Goal: Task Accomplishment & Management: Use online tool/utility

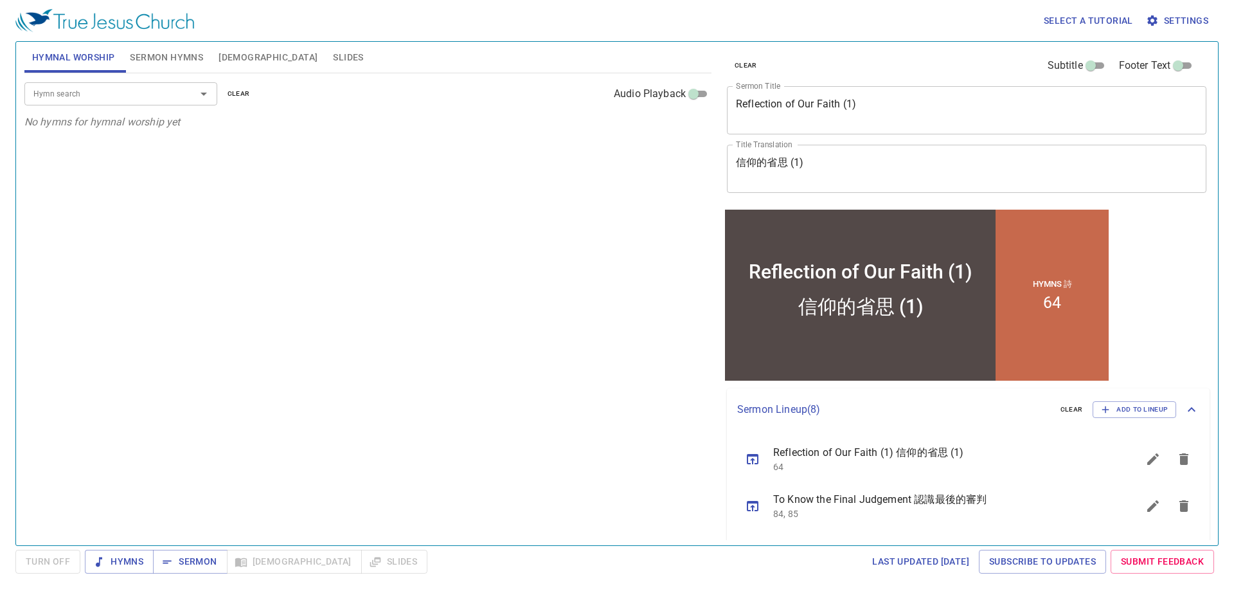
click at [174, 55] on span "Sermon Hymns" at bounding box center [166, 58] width 73 height 16
click at [804, 105] on textarea "Reflection of Our Faith (1)" at bounding box center [967, 110] width 462 height 24
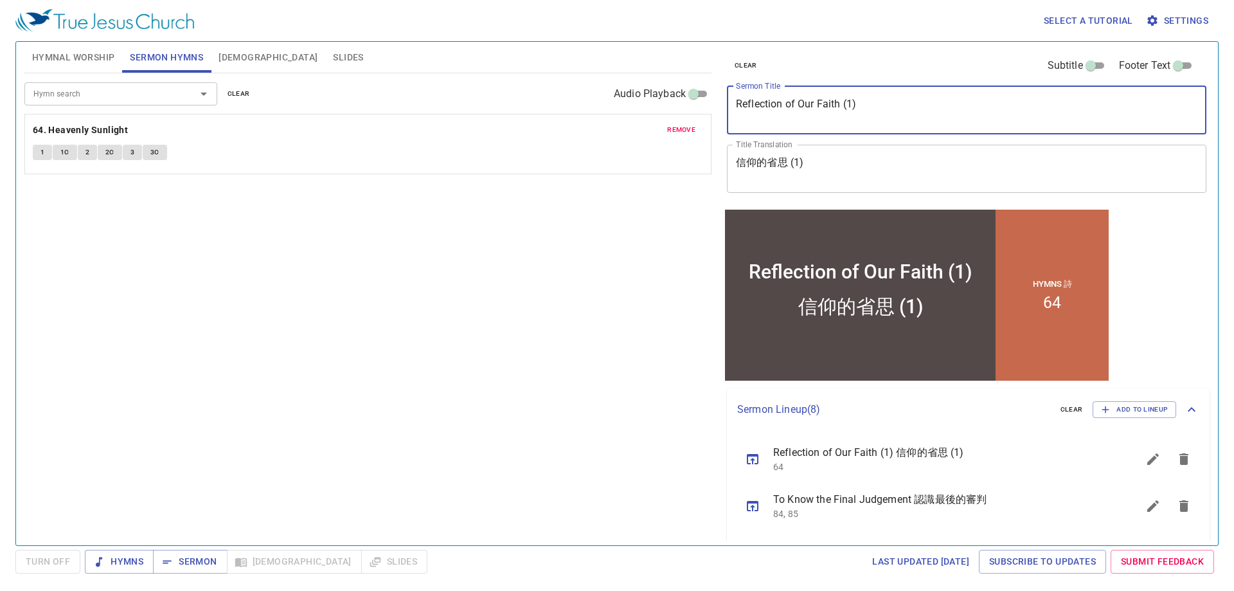
click at [804, 105] on textarea "Reflection of Our Faith (1)" at bounding box center [967, 110] width 462 height 24
type textarea "Draw Me Near To You"
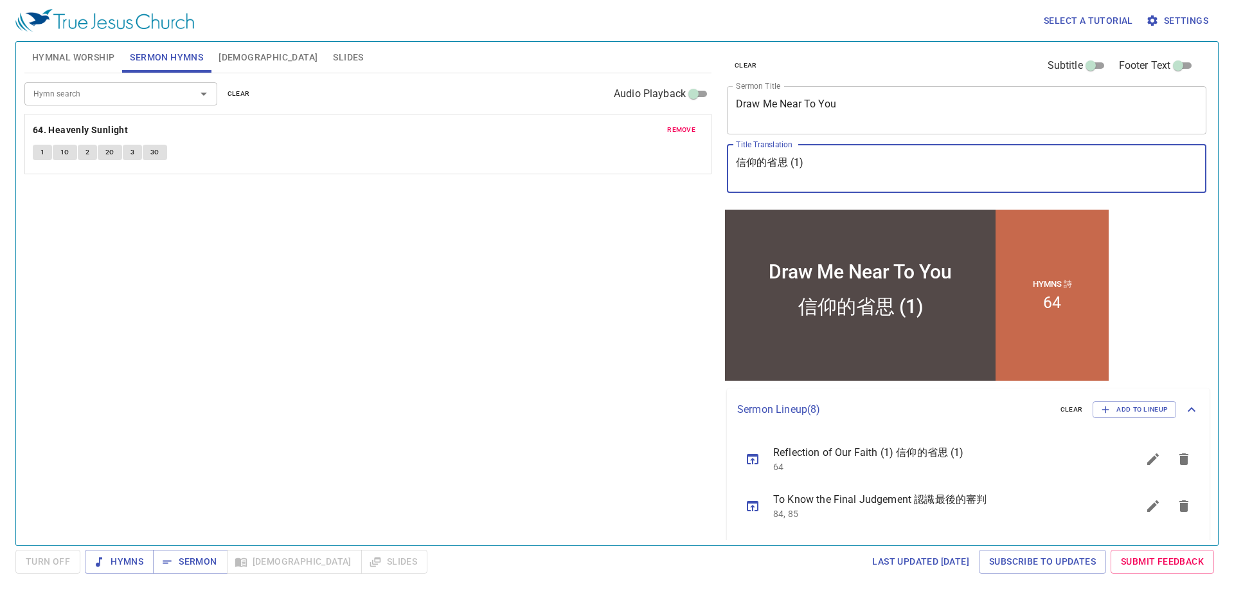
drag, startPoint x: 829, startPoint y: 167, endPoint x: 707, endPoint y: 154, distance: 123.5
click at [707, 154] on div "Hymnal Worship Sermon Hymns Bible Slides Hymn search Hymn search clear Audio Pl…" at bounding box center [617, 288] width 1196 height 503
type textarea "Y"
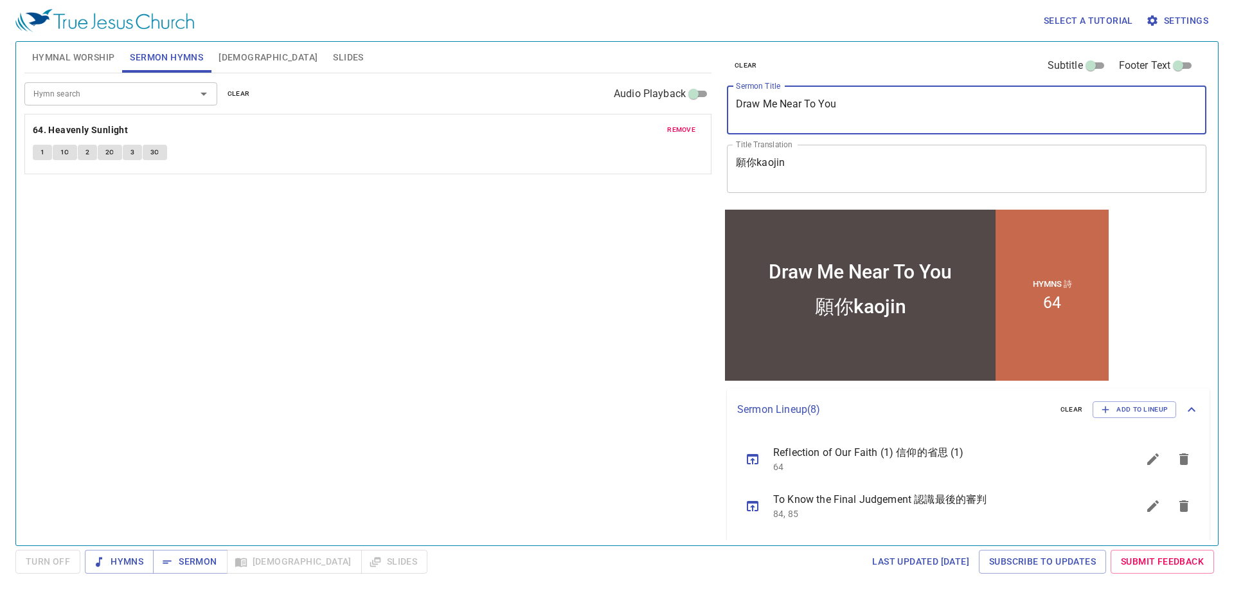
drag, startPoint x: 849, startPoint y: 107, endPoint x: 689, endPoint y: 104, distance: 159.5
click at [689, 104] on div "Hymnal Worship Sermon Hymns Bible Slides Hymn search Hymn search clear Audio Pl…" at bounding box center [617, 288] width 1196 height 503
click at [833, 106] on textarea "Draw Me Near To You" at bounding box center [967, 110] width 462 height 24
click at [789, 167] on textarea "願你kaojin" at bounding box center [967, 168] width 462 height 24
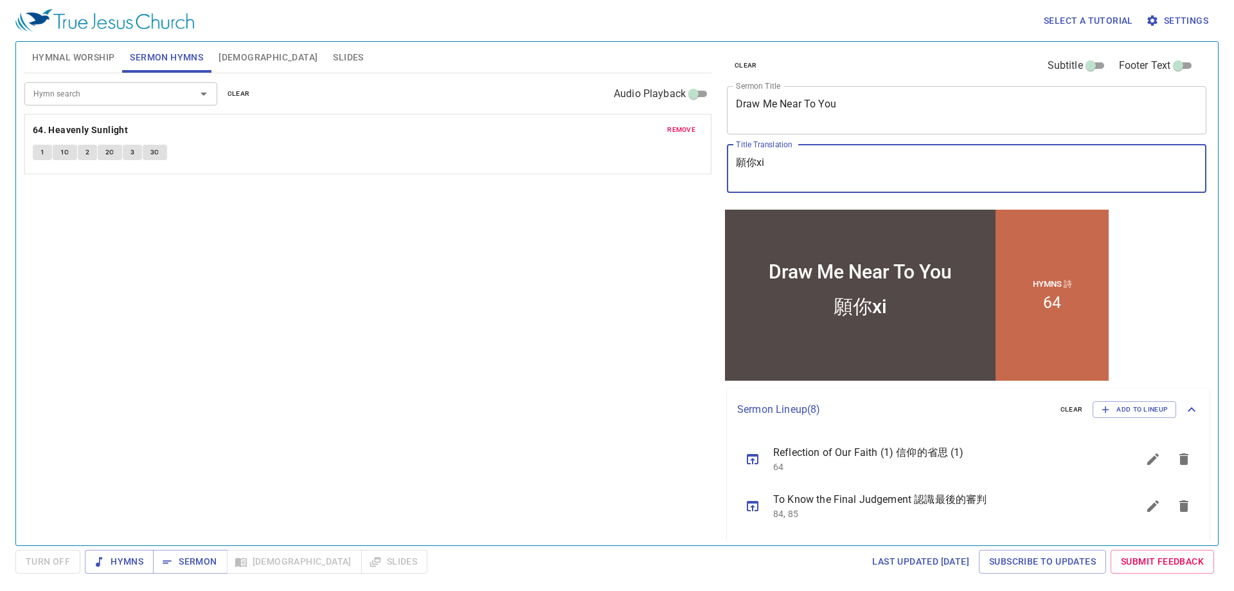
type textarea "願你xi'y"
click at [192, 91] on div at bounding box center [194, 94] width 33 height 18
type textarea "願你吸引我"
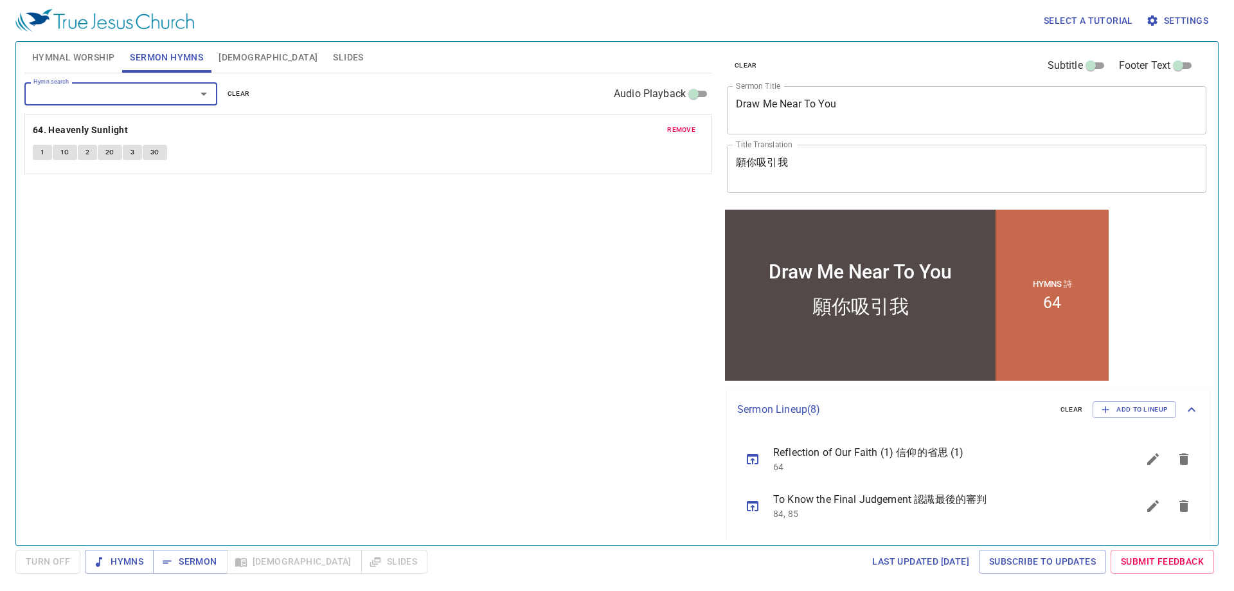
click at [177, 91] on div "Hymn search" at bounding box center [120, 93] width 193 height 23
type input "243"
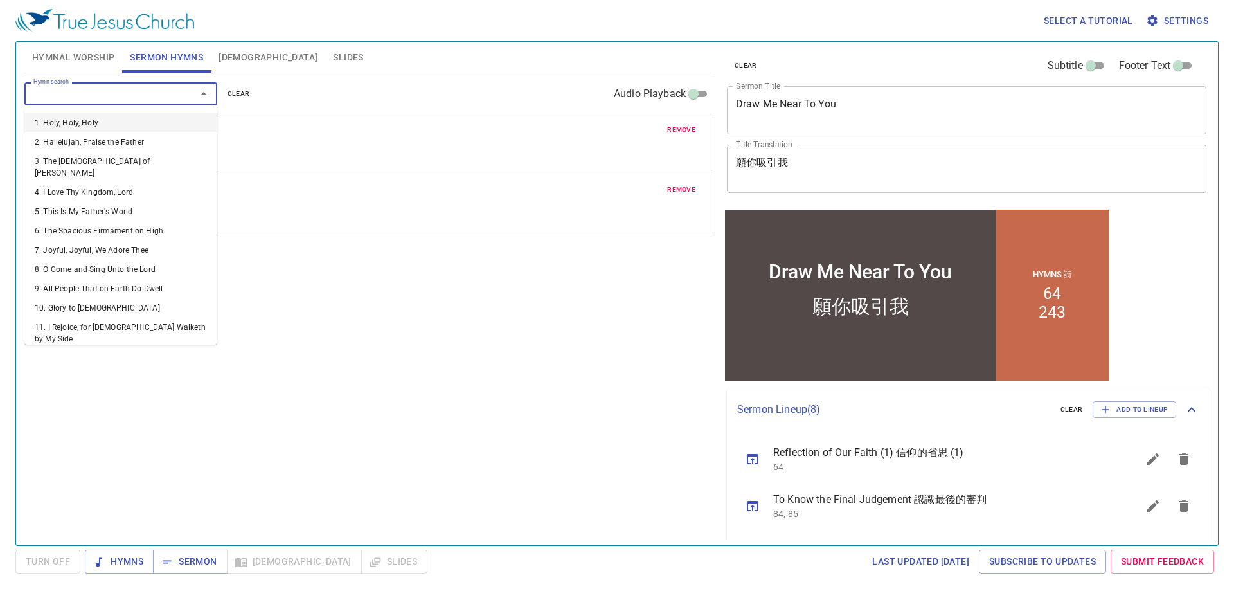
click at [66, 95] on input "Hymn search" at bounding box center [101, 93] width 147 height 15
type input "73"
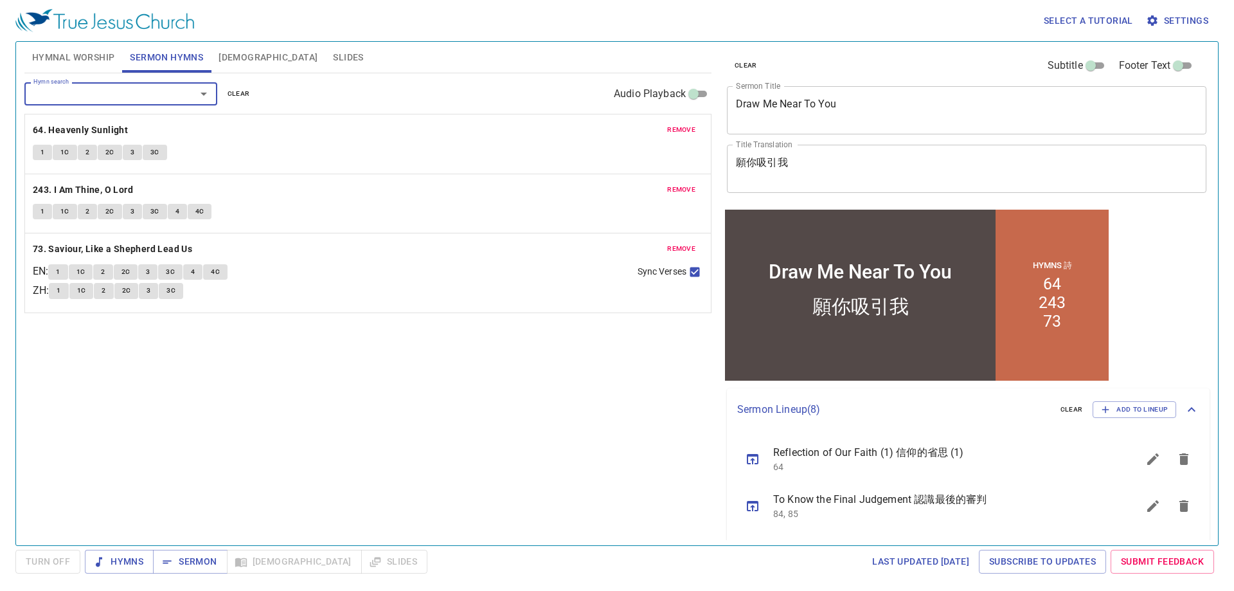
click at [687, 130] on span "remove" at bounding box center [681, 130] width 28 height 12
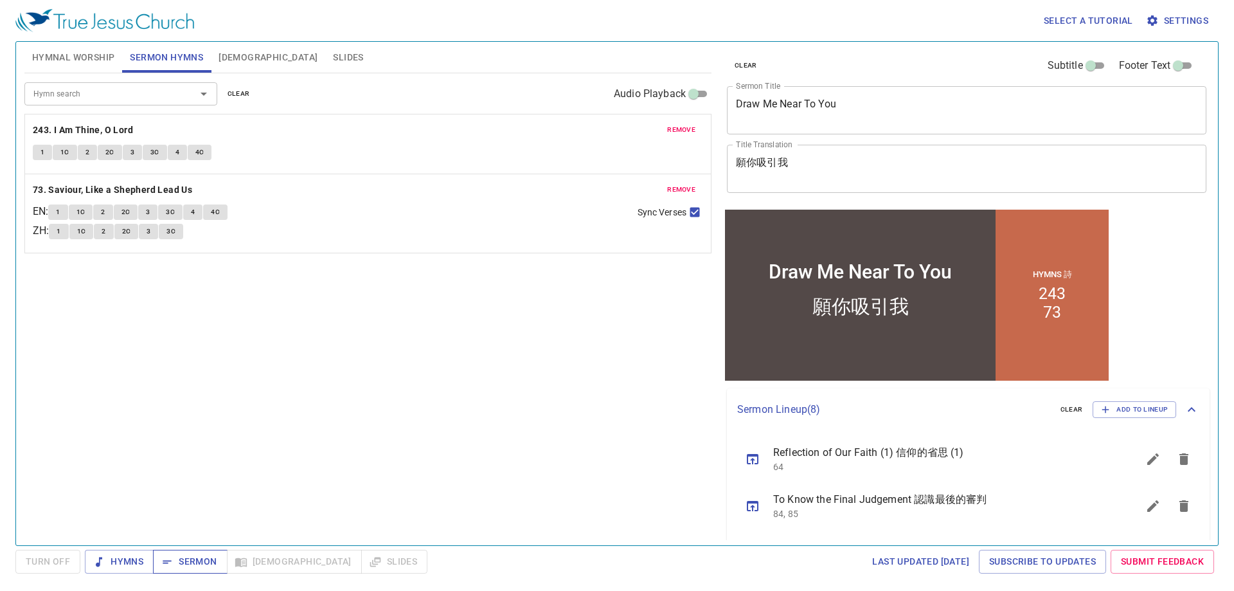
click at [188, 562] on span "Sermon" at bounding box center [189, 562] width 53 height 16
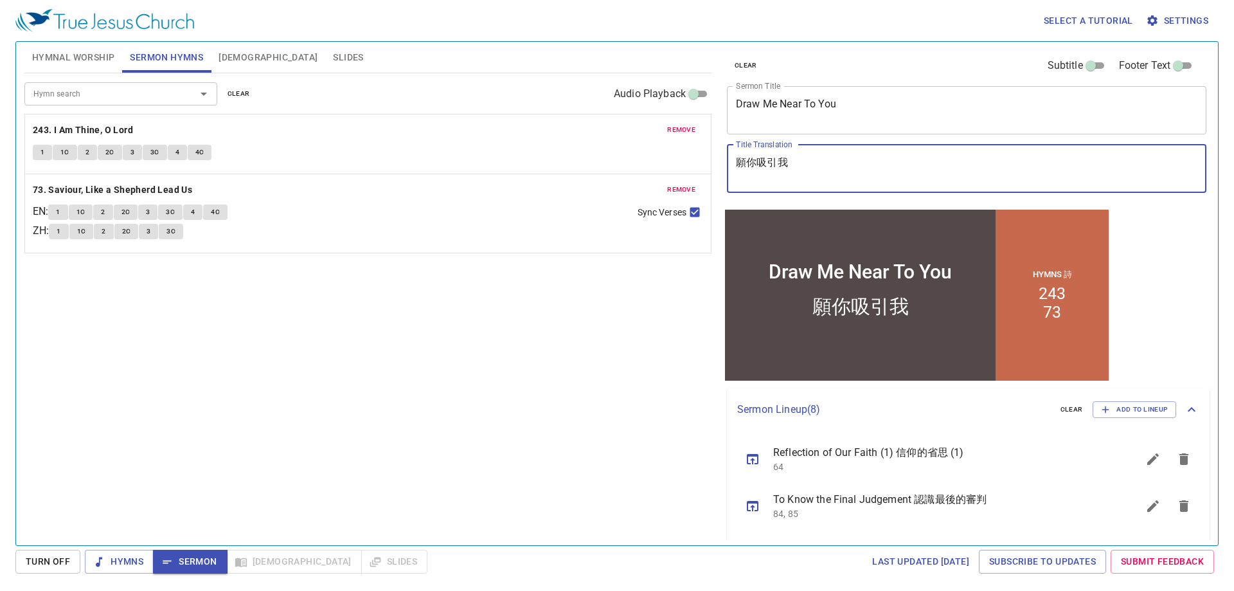
click at [755, 162] on textarea "願你吸引我" at bounding box center [967, 168] width 462 height 24
paste textarea "祢"
type textarea "願祢吸引我"
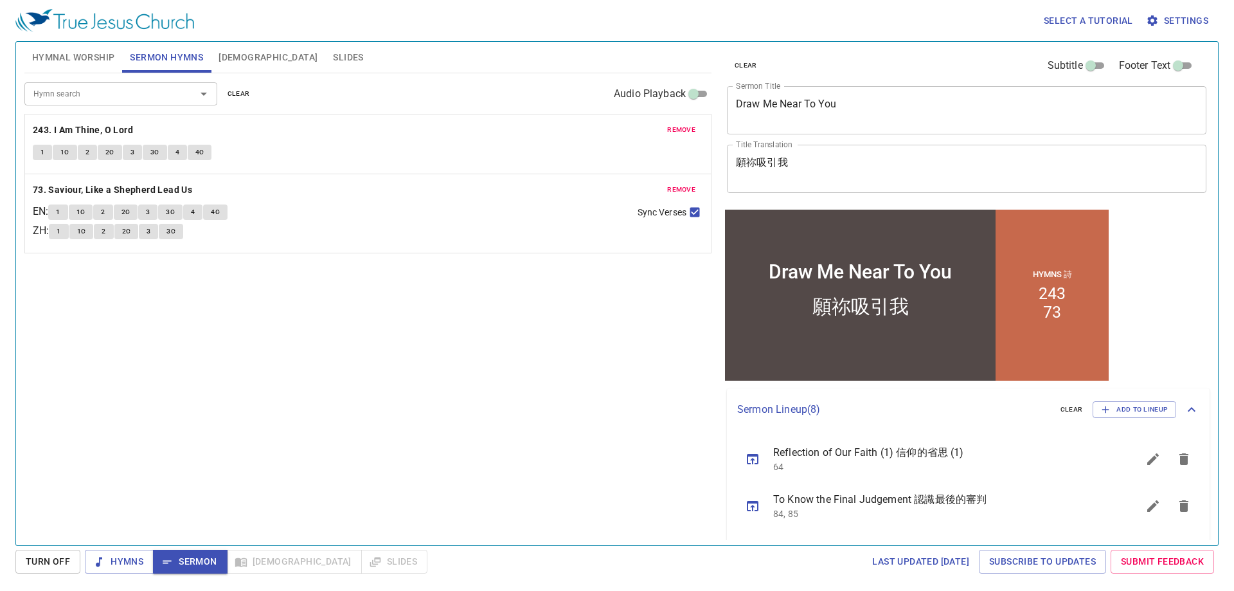
click at [584, 424] on div "Hymn search Hymn search clear Audio Playback remove 243. I Am Thine, O Lord 1 1…" at bounding box center [367, 303] width 687 height 461
click at [151, 59] on span "Sermon Hymns" at bounding box center [166, 58] width 73 height 16
click at [98, 62] on span "Hymnal Worship" at bounding box center [73, 58] width 83 height 16
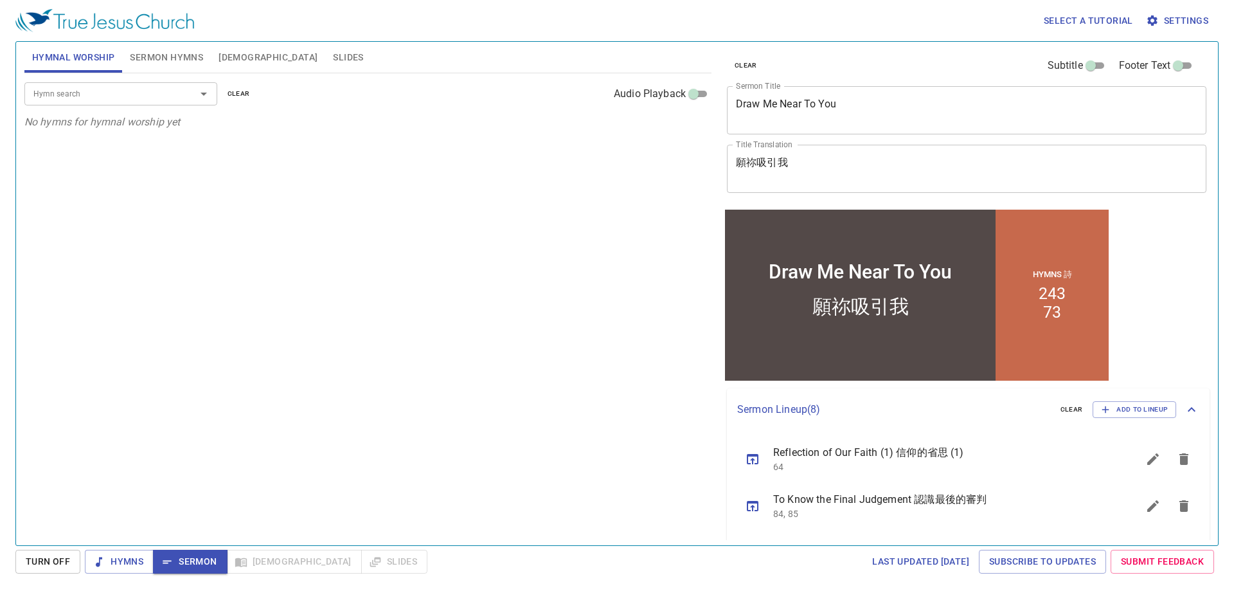
click at [106, 96] on input "Hymn search" at bounding box center [101, 93] width 147 height 15
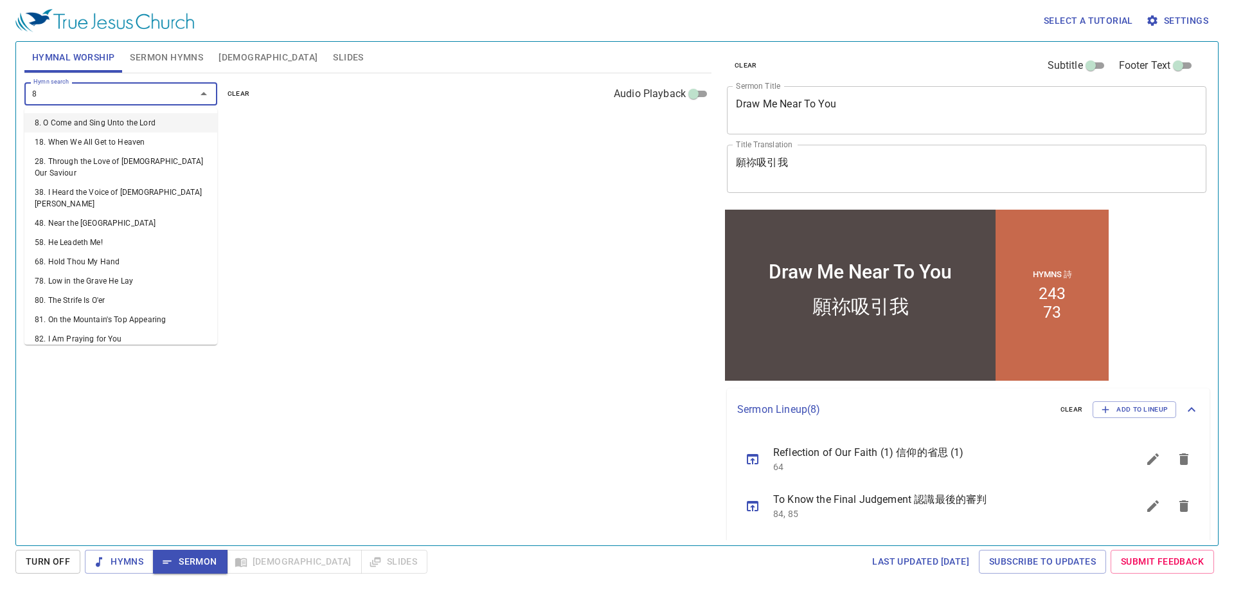
type input "82"
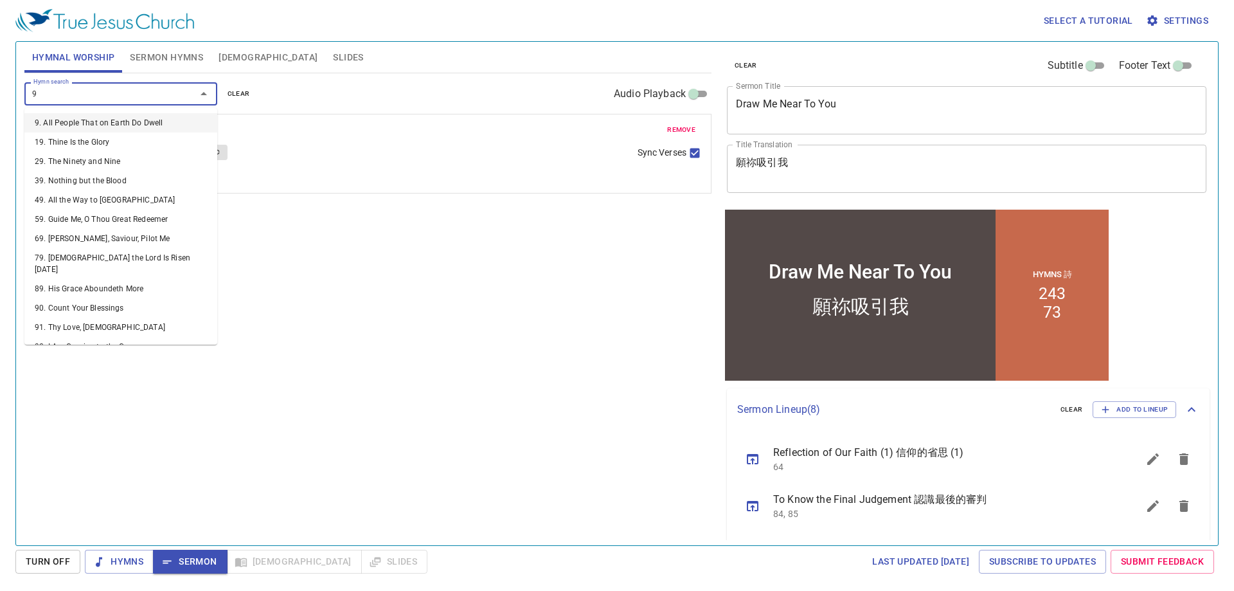
type input "90"
type input "359"
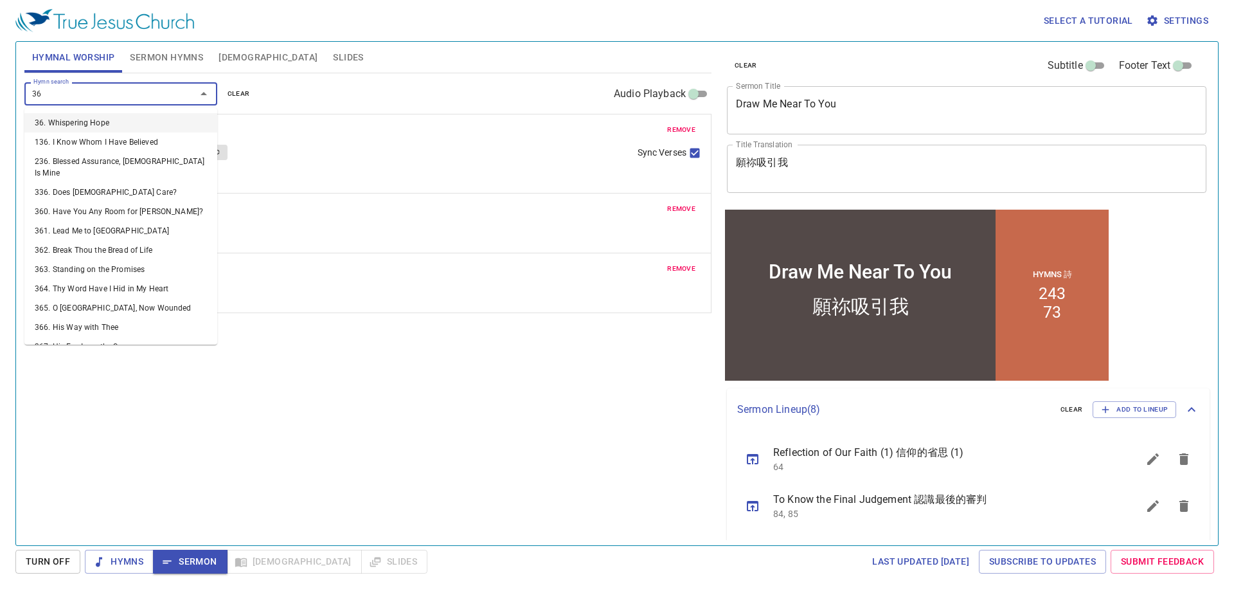
type input "360"
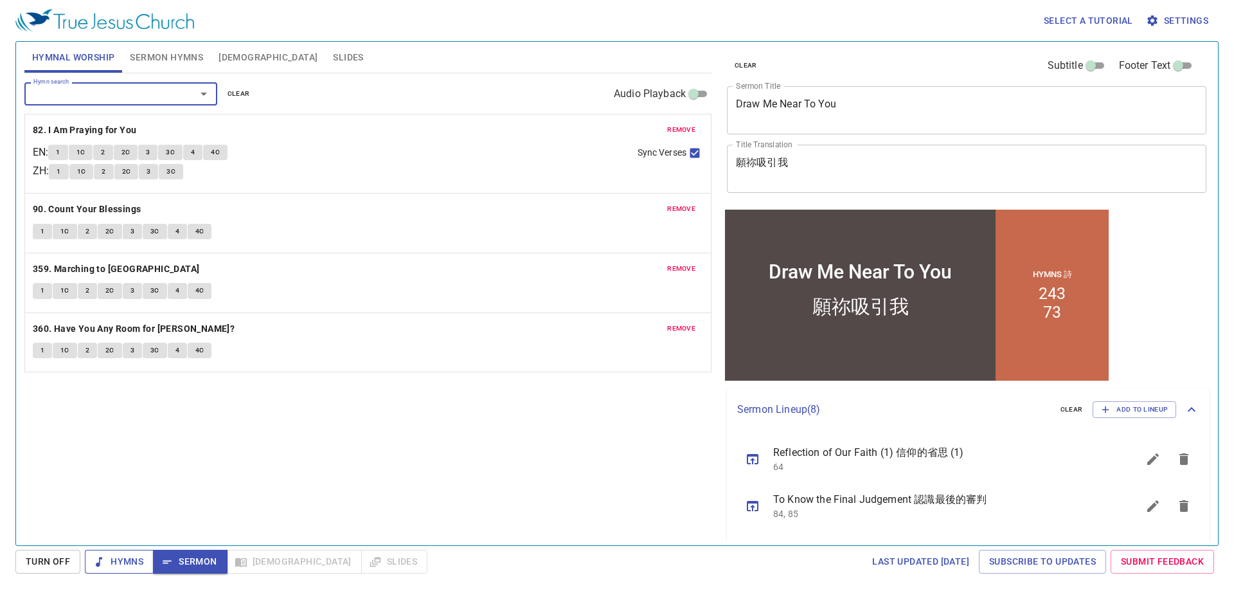
click at [126, 558] on span "Hymns" at bounding box center [119, 562] width 48 height 16
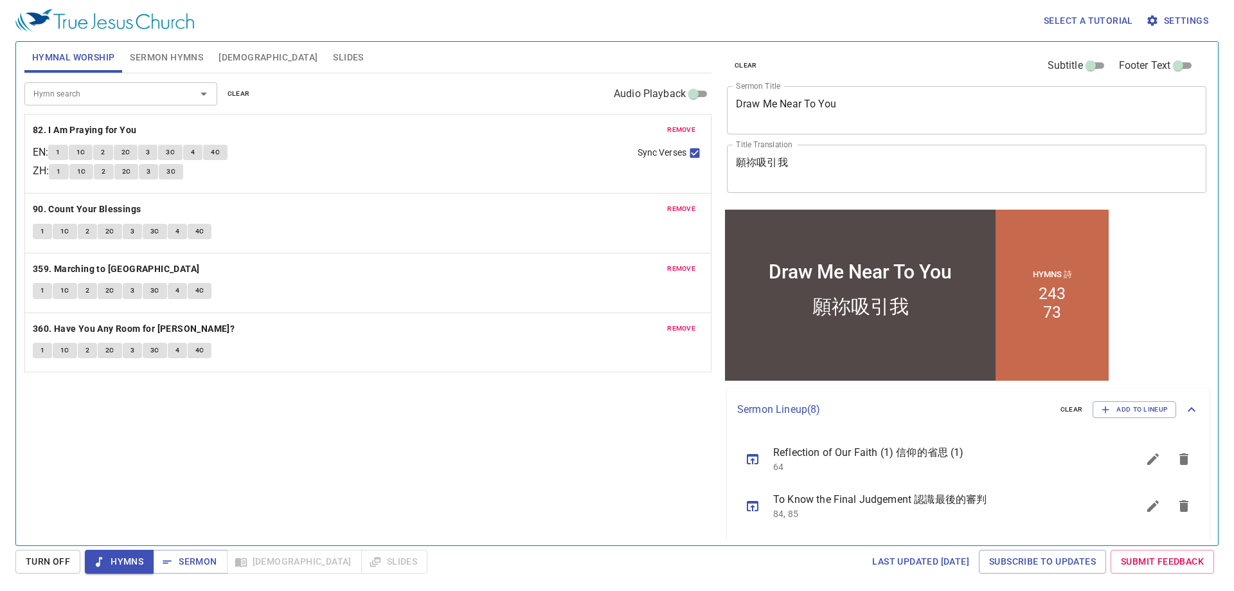
click at [154, 57] on span "Sermon Hymns" at bounding box center [166, 58] width 73 height 16
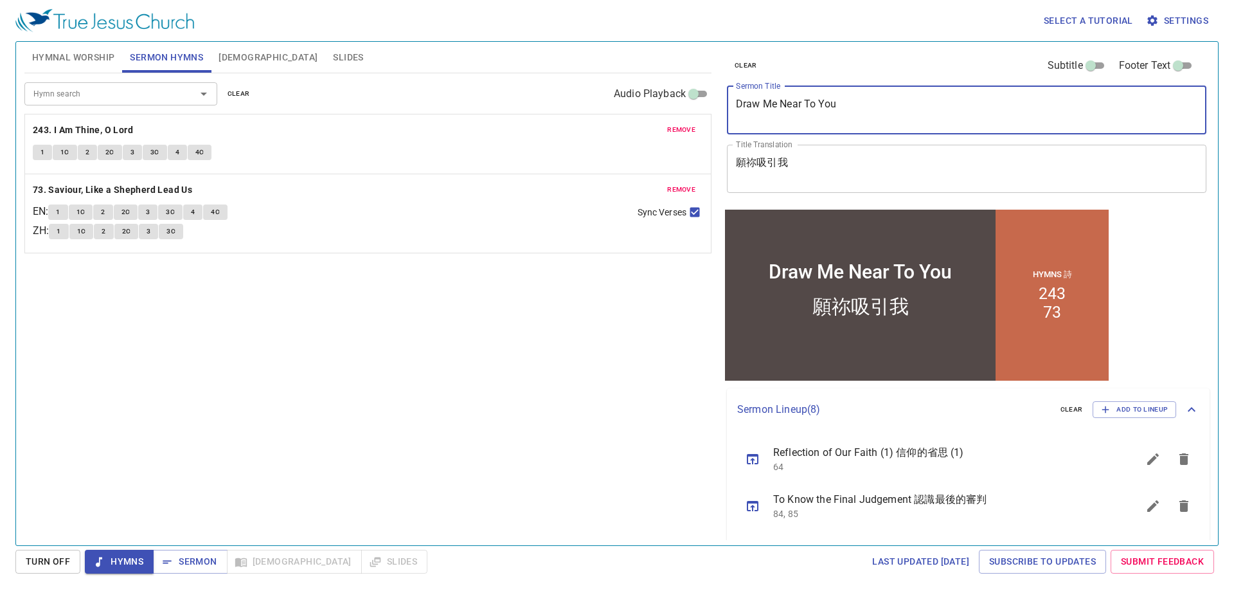
click at [807, 111] on textarea "Draw Me Near To You" at bounding box center [967, 110] width 462 height 24
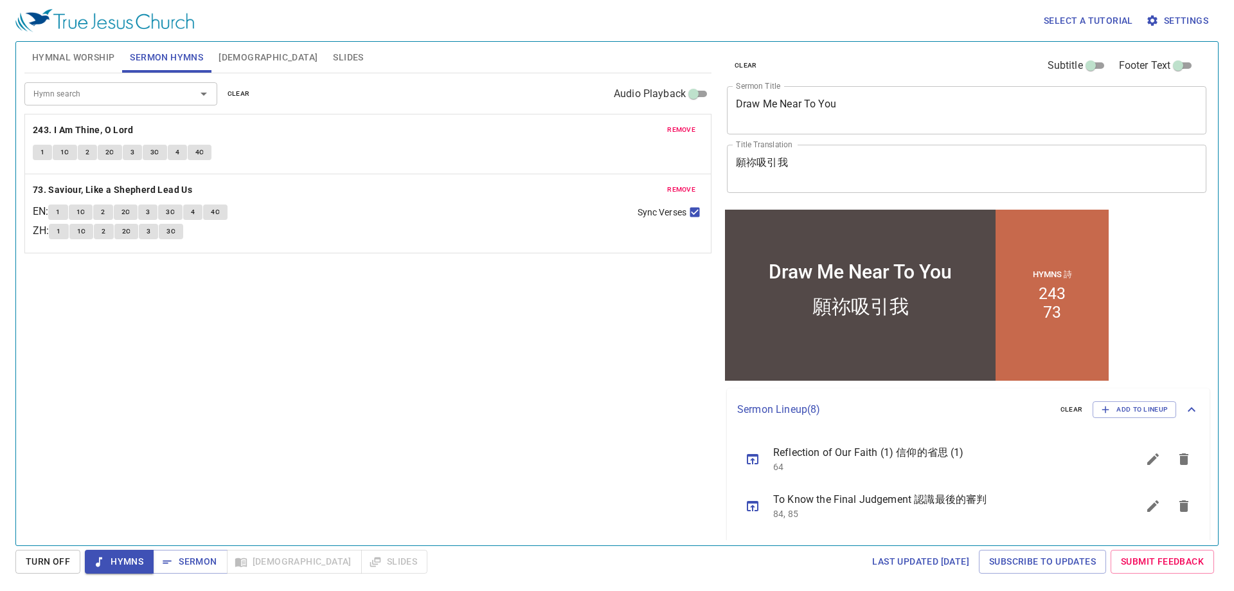
click at [759, 165] on textarea "願祢吸引我" at bounding box center [967, 168] width 462 height 24
click at [71, 60] on span "Hymnal Worship" at bounding box center [73, 58] width 83 height 16
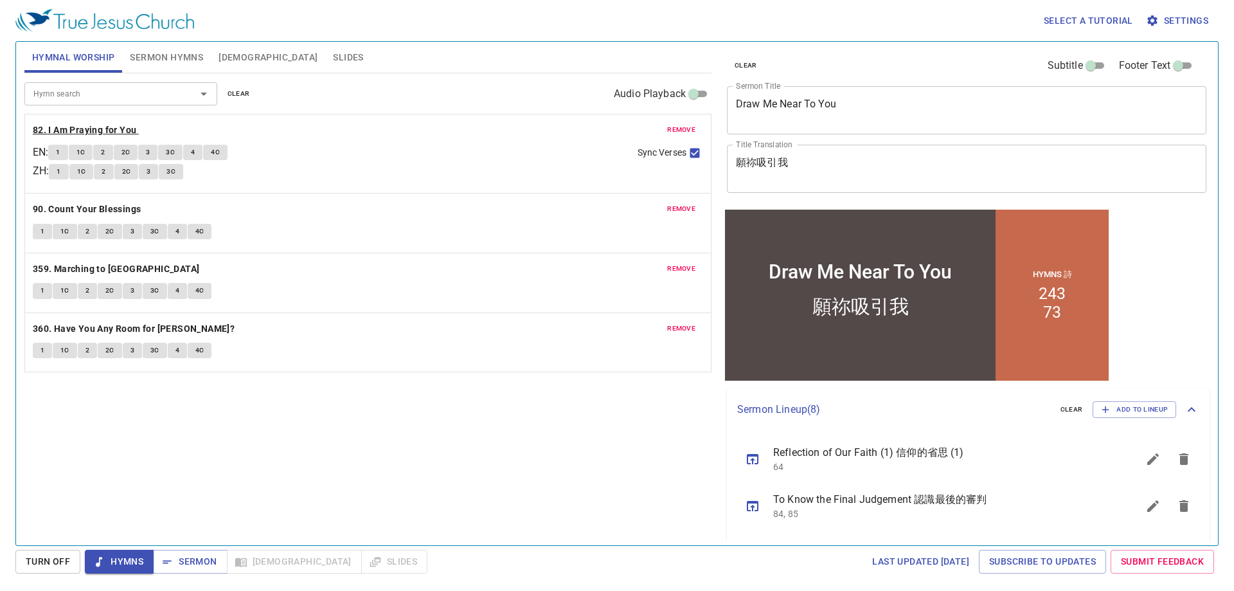
click at [66, 133] on b "82. I Am Praying for You" at bounding box center [85, 130] width 104 height 16
click at [59, 154] on button "1" at bounding box center [57, 152] width 19 height 15
click at [539, 60] on div "Hymnal Worship Sermon Hymns [DEMOGRAPHIC_DATA] Slides" at bounding box center [367, 57] width 687 height 31
click at [443, 31] on div "Select a tutorial Settings" at bounding box center [614, 20] width 1198 height 41
click at [405, 69] on div "Hymnal Worship Sermon Hymns [DEMOGRAPHIC_DATA] Slides" at bounding box center [367, 57] width 687 height 31
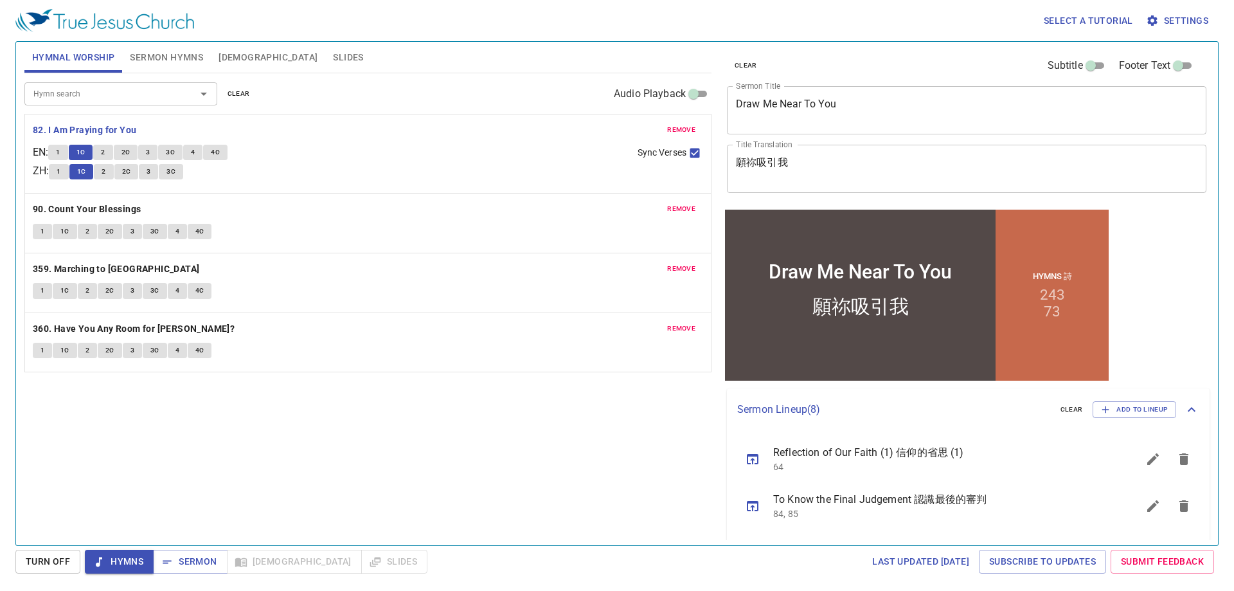
click at [168, 61] on span "Sermon Hymns" at bounding box center [166, 58] width 73 height 16
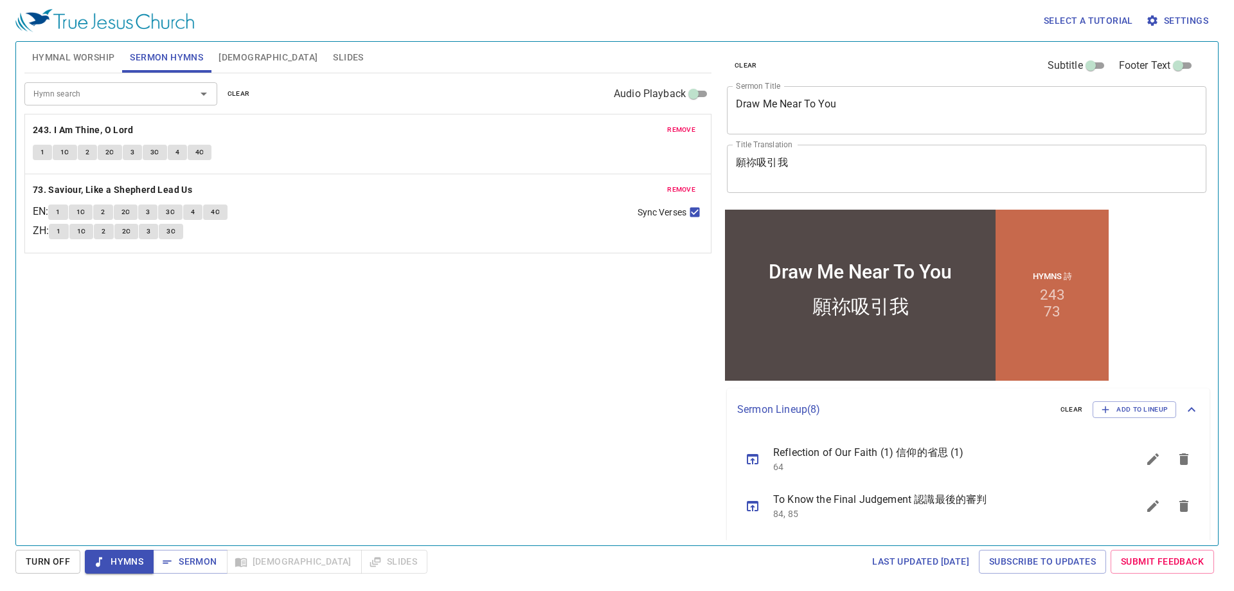
click at [145, 91] on input "Hymn search" at bounding box center [101, 93] width 147 height 15
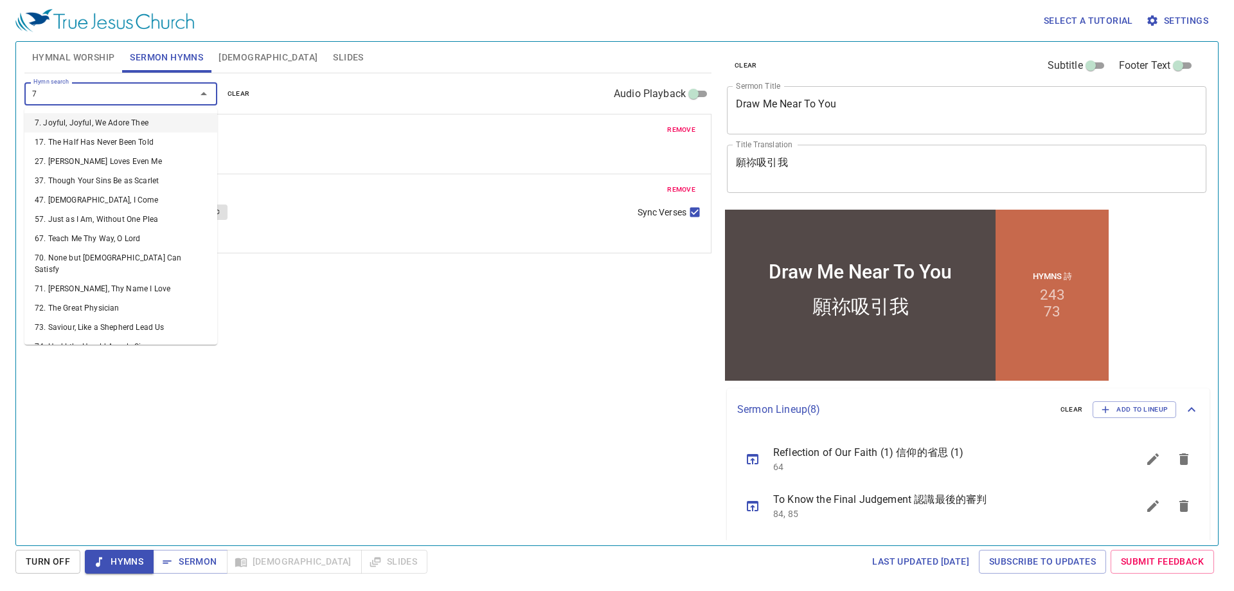
type input "70"
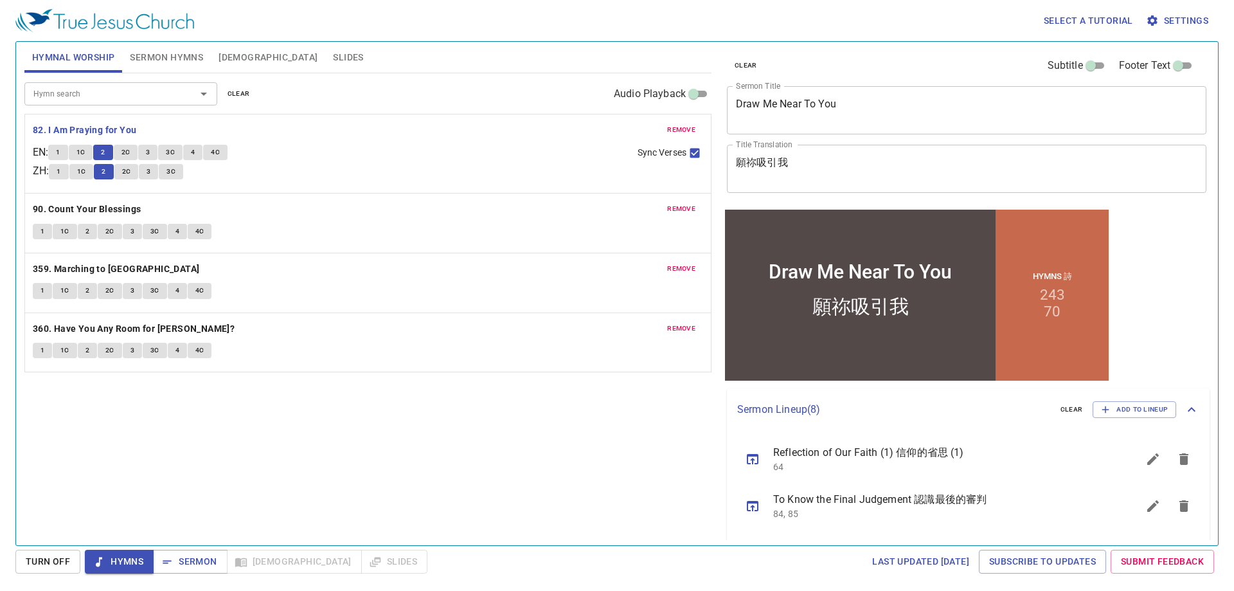
click at [427, 77] on div "Hymn search Hymn search clear Audio Playback" at bounding box center [367, 93] width 687 height 41
click at [462, 91] on div "Hymn search Hymn search clear Audio Playback" at bounding box center [367, 93] width 687 height 41
click at [345, 77] on div "Hymn search Hymn search clear Audio Playback" at bounding box center [367, 93] width 687 height 41
click at [422, 78] on div "Hymn search Hymn search clear Audio Playback" at bounding box center [367, 93] width 687 height 41
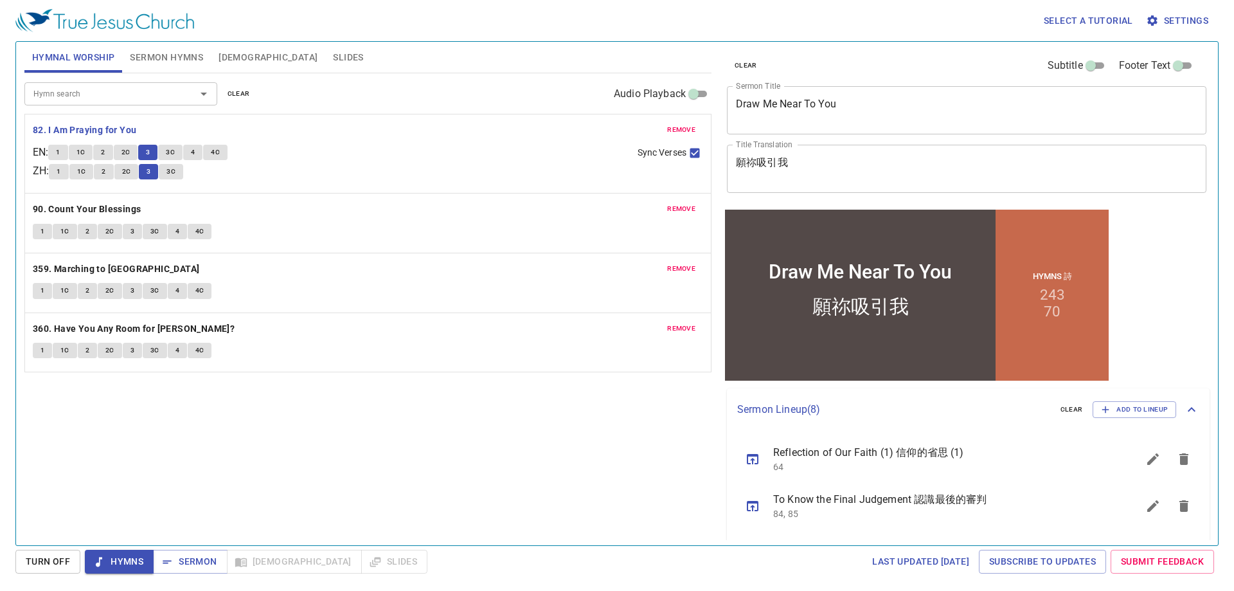
click at [435, 87] on div "Hymn search Hymn search clear Audio Playback" at bounding box center [367, 93] width 687 height 41
click at [444, 87] on div "Hymn search Hymn search clear Audio Playback" at bounding box center [367, 93] width 687 height 41
click at [400, 100] on div "Hymn search Hymn search clear Audio Playback" at bounding box center [367, 93] width 687 height 41
click at [649, 152] on span "Sync Verses" at bounding box center [662, 153] width 49 height 14
click at [687, 152] on input "Sync Verses" at bounding box center [695, 155] width 17 height 17
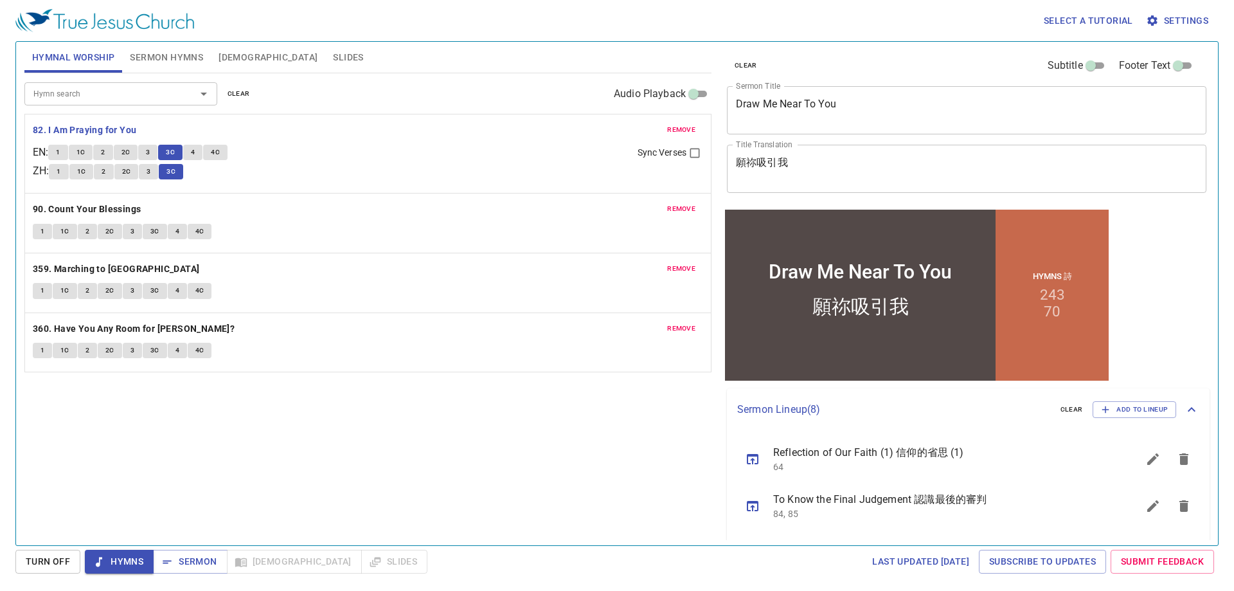
click at [409, 78] on div "Hymn search Hymn search clear Audio Playback" at bounding box center [367, 93] width 687 height 41
click at [278, 113] on div "Hymn search Hymn search clear Audio Playback" at bounding box center [367, 93] width 687 height 41
click at [195, 150] on button "4" at bounding box center [192, 152] width 19 height 15
click at [150, 170] on span "3" at bounding box center [149, 172] width 4 height 12
click at [377, 111] on div "Hymn search Hymn search clear Audio Playback" at bounding box center [367, 93] width 687 height 41
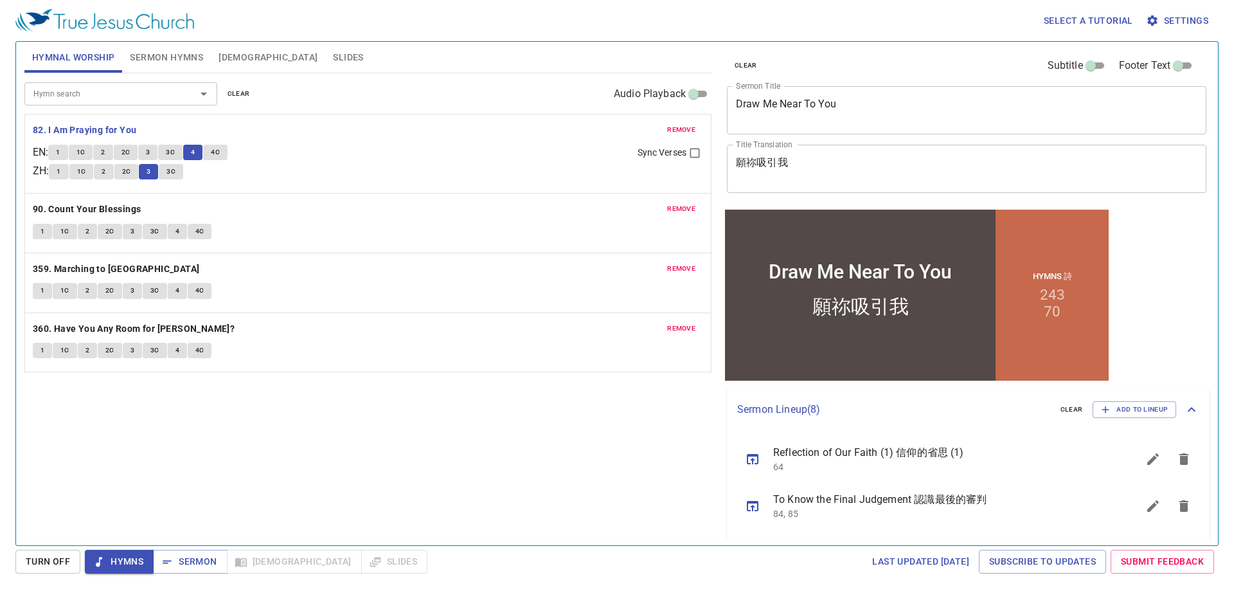
click at [640, 152] on span "Sync Verses" at bounding box center [662, 153] width 49 height 14
click at [687, 152] on input "Sync Verses" at bounding box center [695, 155] width 17 height 17
click at [638, 154] on span "Sync Verses" at bounding box center [662, 153] width 49 height 14
click at [687, 154] on input "Sync Verses" at bounding box center [695, 155] width 17 height 17
checkbox input "false"
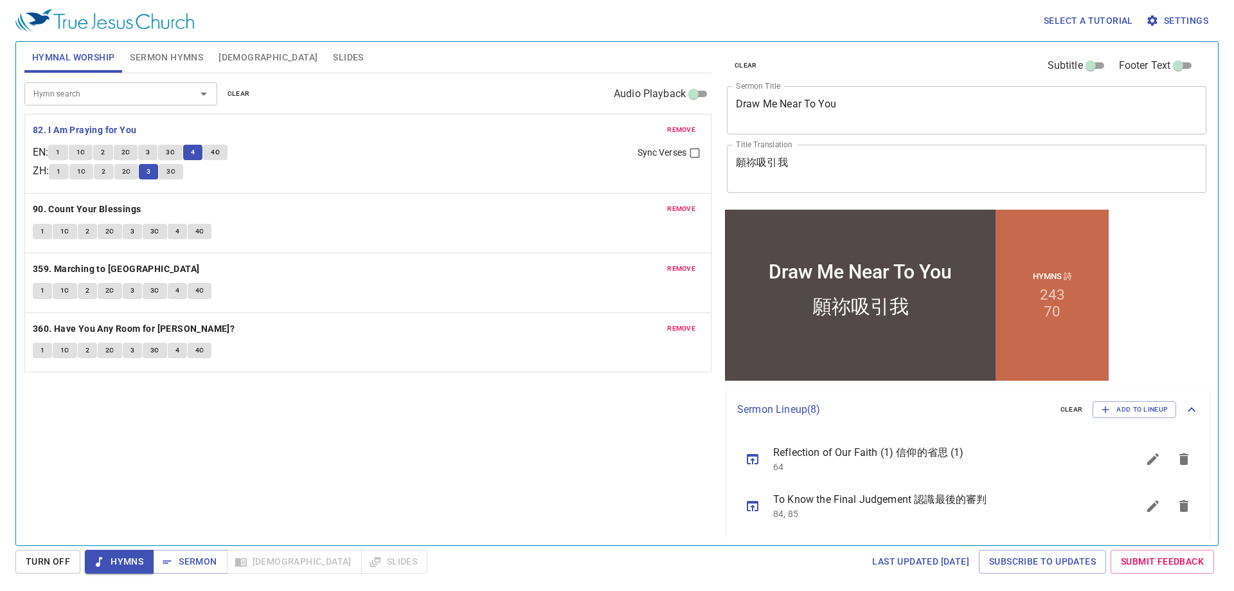
click at [361, 113] on div "Hymn search Hymn search clear Audio Playback" at bounding box center [367, 93] width 687 height 41
click at [781, 168] on textarea "願祢吸引我" at bounding box center [967, 168] width 462 height 24
click at [365, 41] on div "Select a tutorial Settings" at bounding box center [614, 20] width 1198 height 41
click at [217, 152] on span "4C" at bounding box center [215, 153] width 9 height 12
click at [176, 176] on span "3C" at bounding box center [171, 172] width 9 height 12
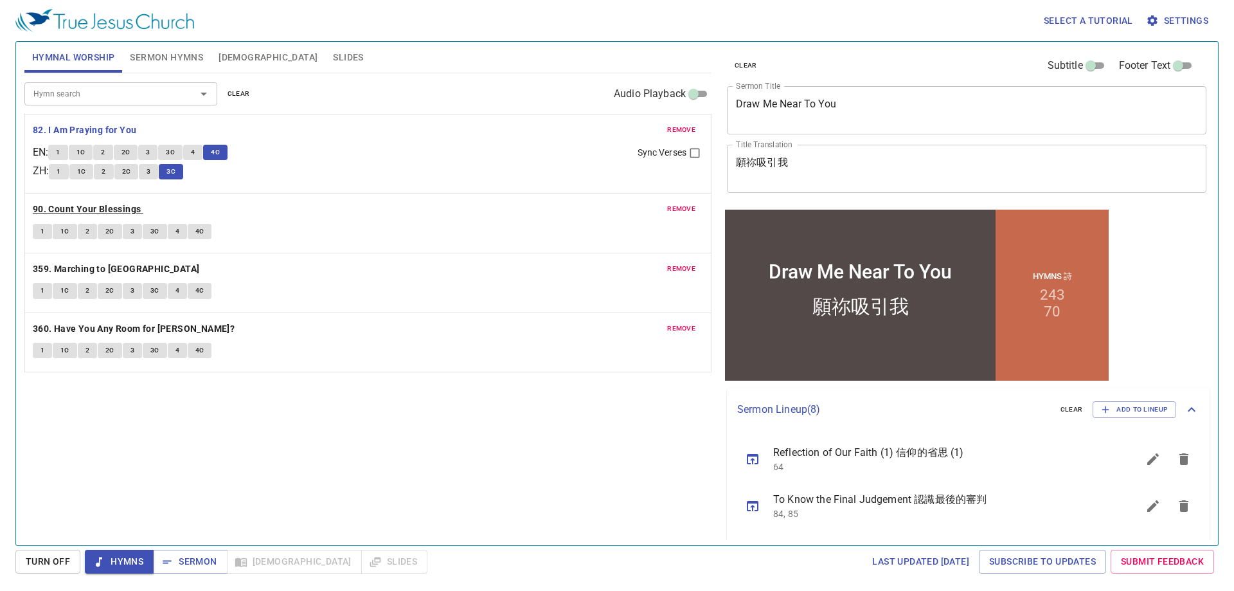
click at [82, 205] on b "90. Count Your Blessings" at bounding box center [87, 209] width 109 height 16
click at [39, 228] on button "1" at bounding box center [42, 231] width 19 height 15
click at [527, 48] on div "Hymnal Worship Sermon Hymns Bible Slides" at bounding box center [367, 57] width 687 height 31
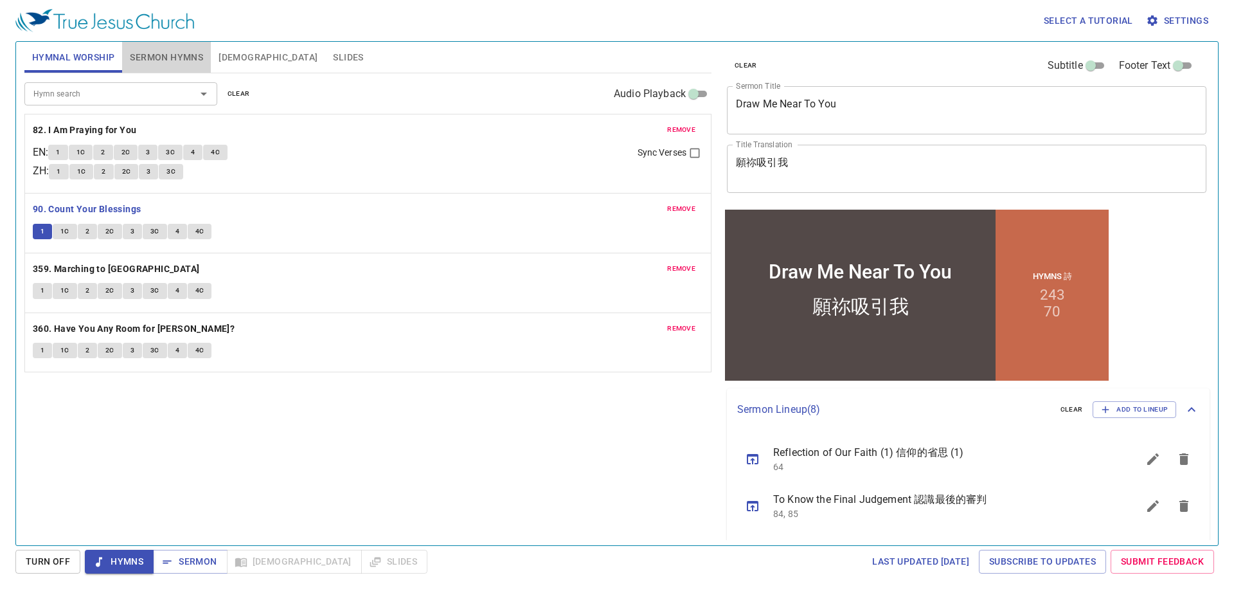
click at [169, 55] on span "Sermon Hymns" at bounding box center [166, 58] width 73 height 16
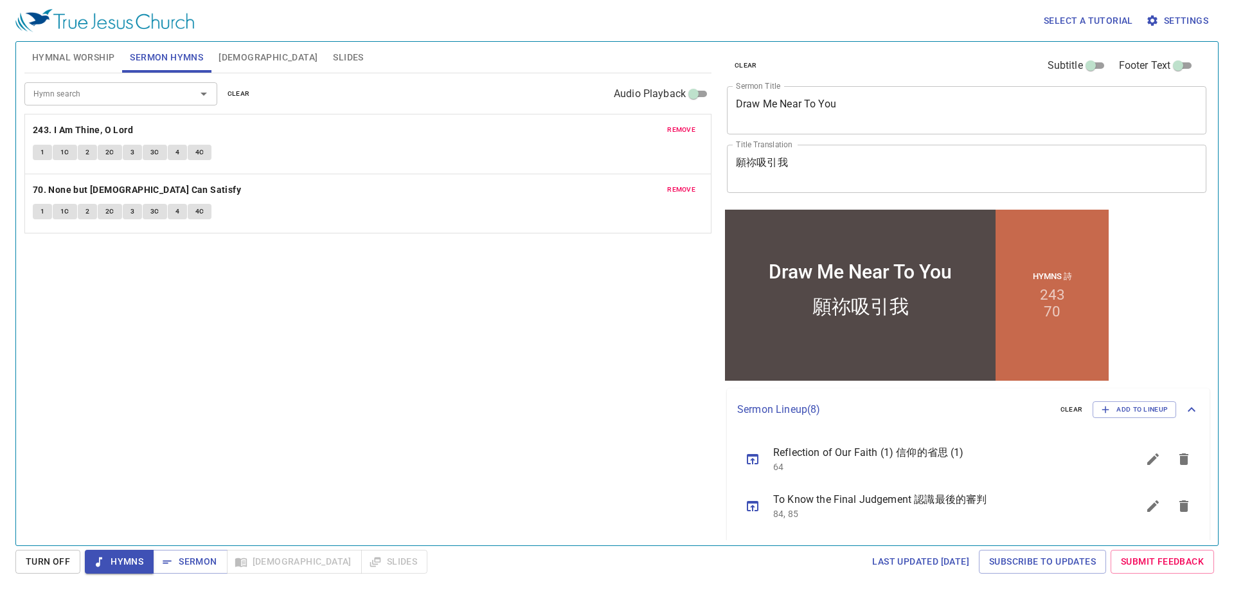
click at [373, 31] on div "Select a tutorial Settings" at bounding box center [614, 20] width 1198 height 41
click at [408, 48] on div "Hymnal Worship Sermon Hymns Bible Slides" at bounding box center [367, 57] width 687 height 31
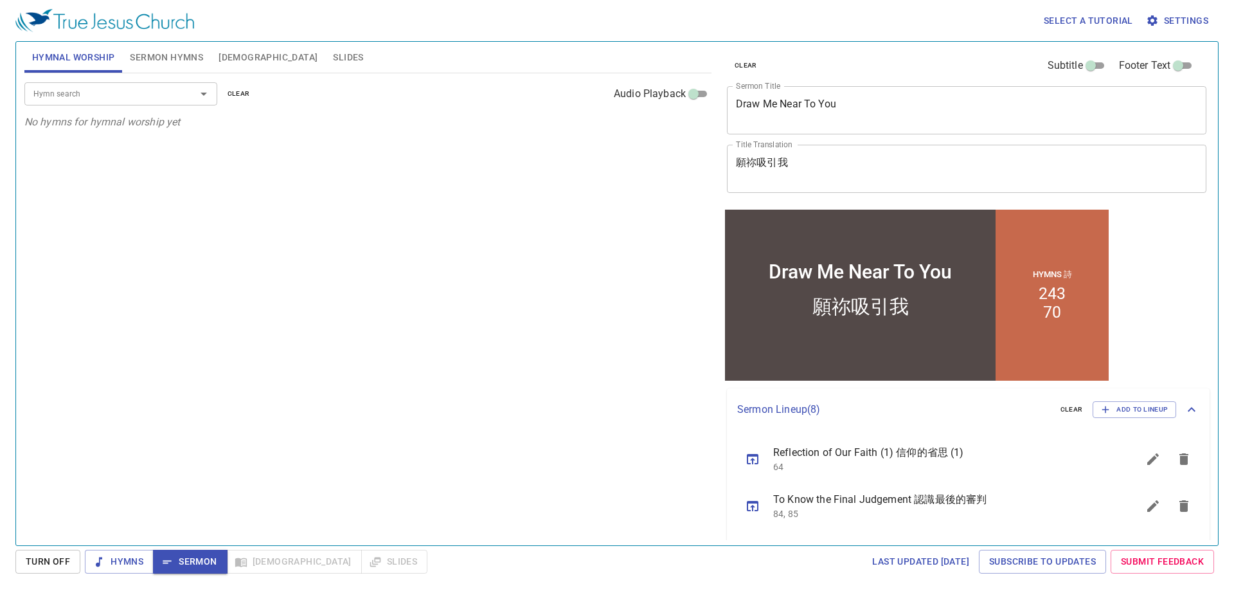
click at [752, 462] on icon "sermon lineup list" at bounding box center [752, 458] width 15 height 15
click at [632, 459] on div "Hymn search Hymn search clear Audio Playback No hymns for hymnal worship yet" at bounding box center [367, 303] width 687 height 461
click at [753, 456] on icon "sermon lineup list" at bounding box center [753, 459] width 12 height 10
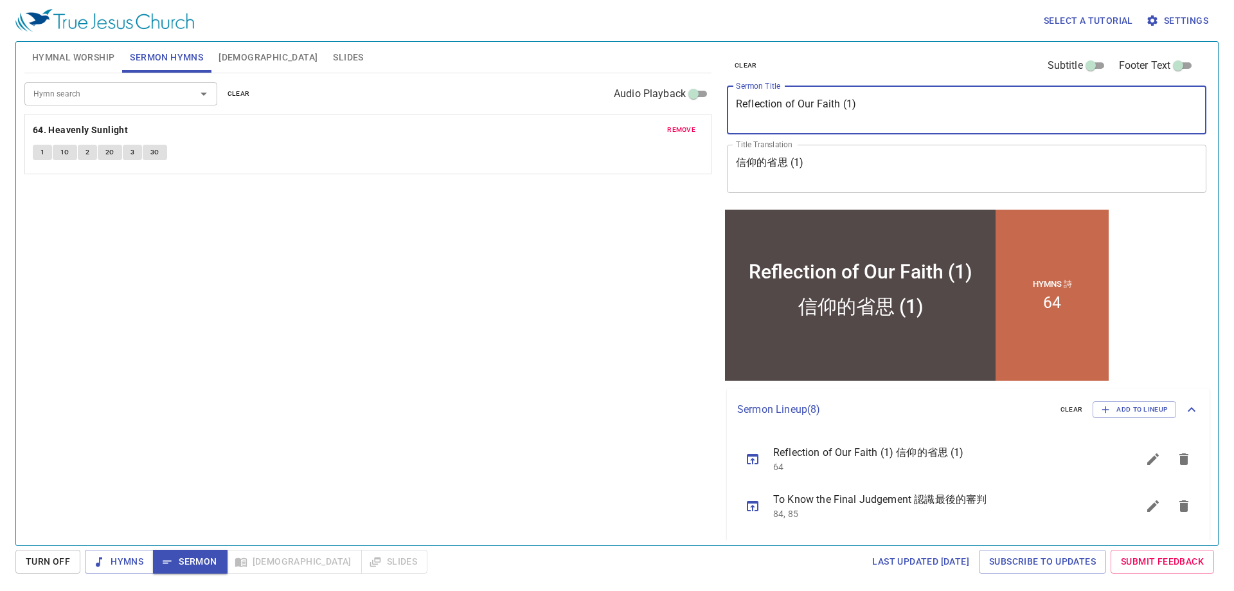
click at [73, 56] on span "Hymnal Worship" at bounding box center [73, 58] width 83 height 16
click at [75, 55] on span "Hymnal Worship" at bounding box center [73, 58] width 83 height 16
click at [106, 59] on span "Hymnal Worship" at bounding box center [73, 58] width 83 height 16
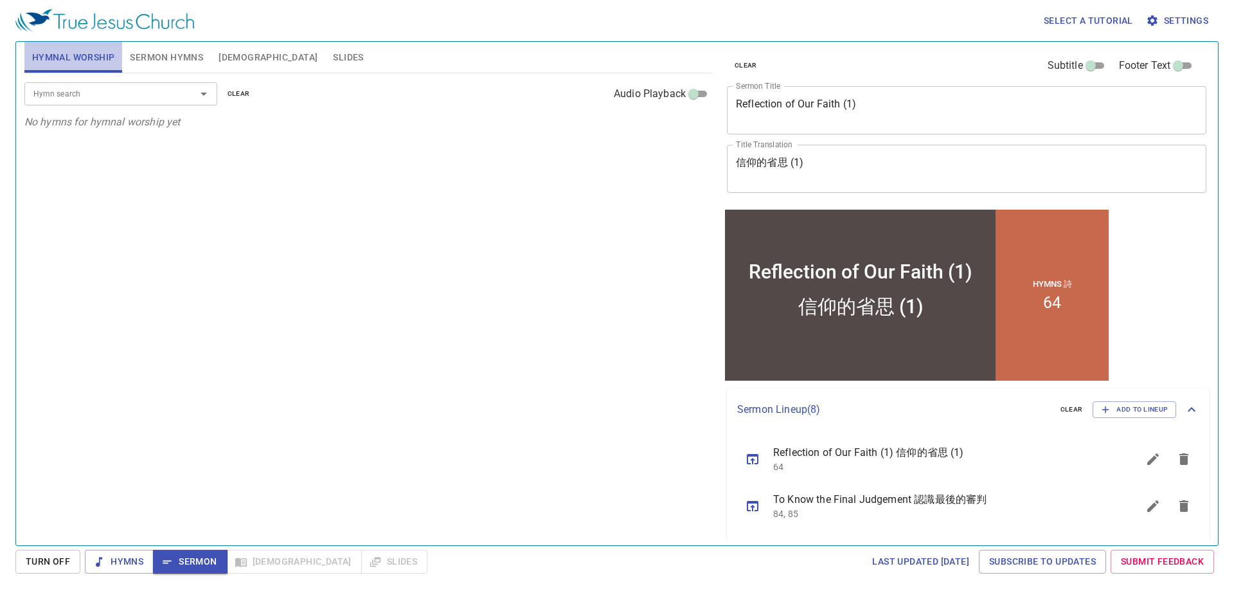
click at [106, 59] on span "Hymnal Worship" at bounding box center [73, 58] width 83 height 16
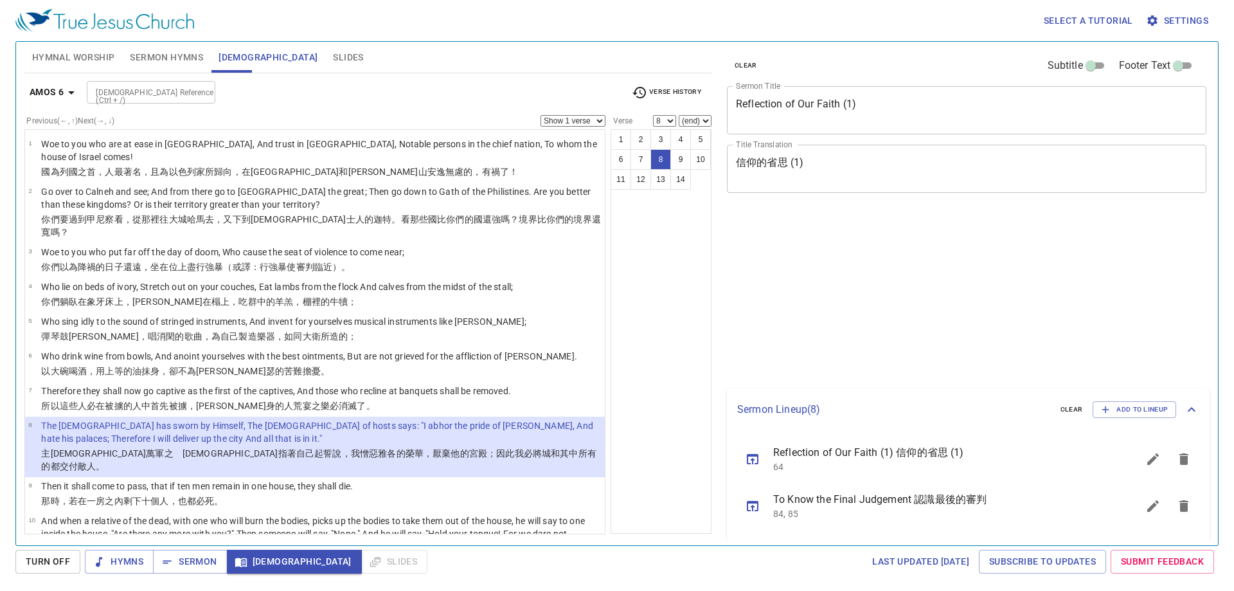
select select "8"
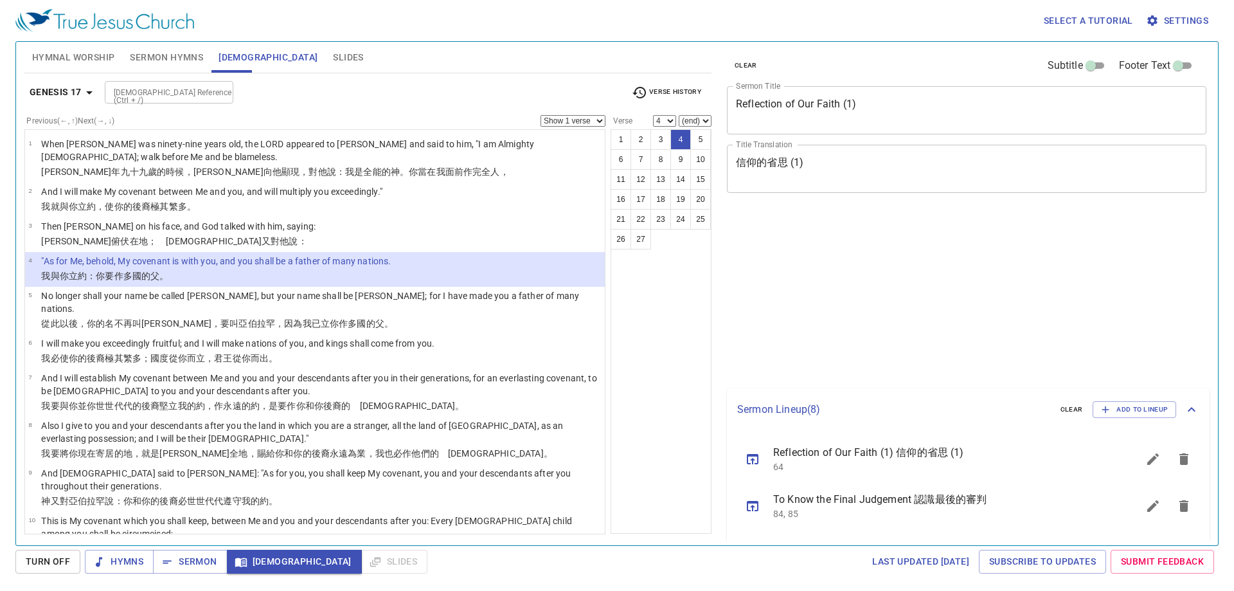
select select "4"
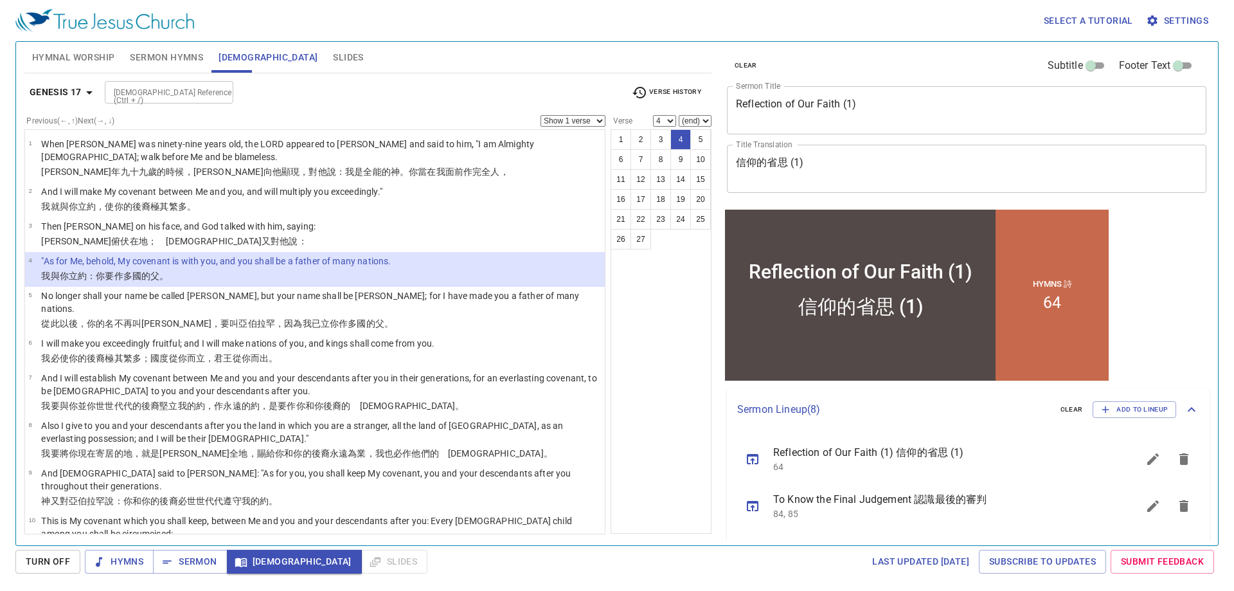
click at [128, 89] on input "[DEMOGRAPHIC_DATA] Reference (Ctrl + /)" at bounding box center [159, 92] width 100 height 15
click at [73, 91] on b "Genesis 17" at bounding box center [56, 92] width 52 height 16
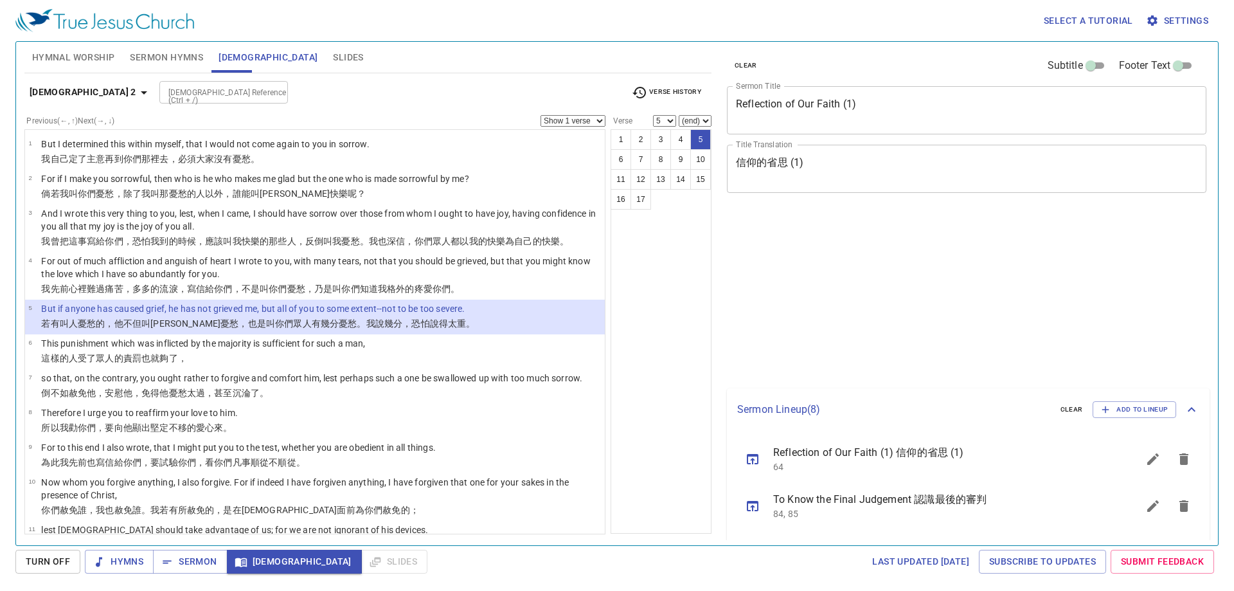
select select "5"
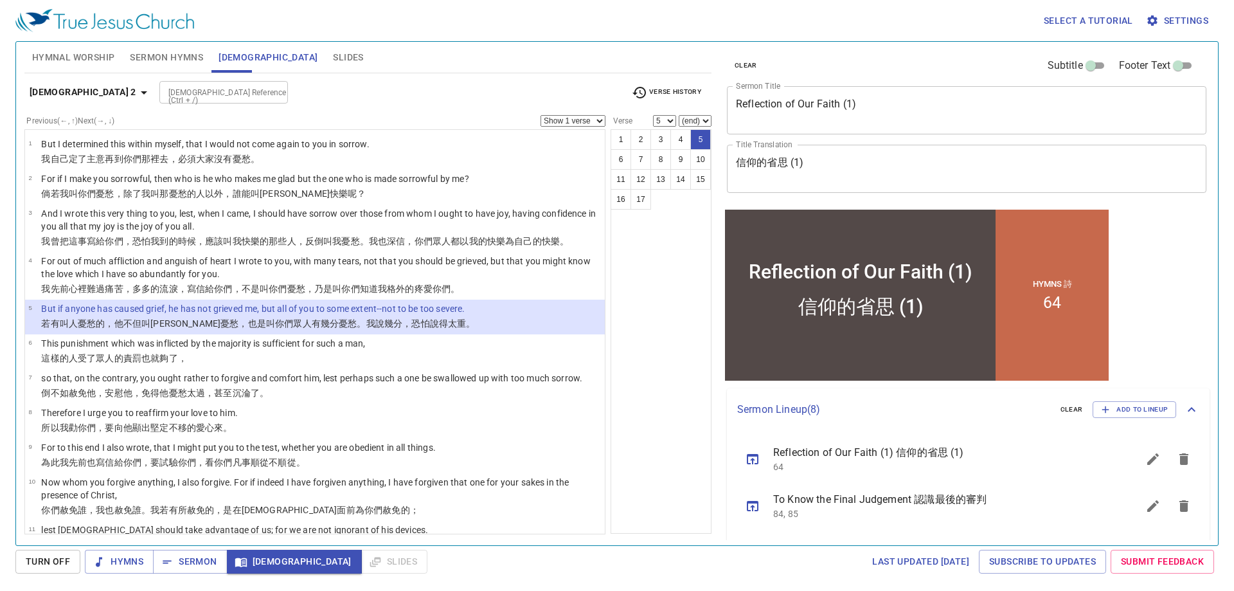
click at [624, 156] on button "6" at bounding box center [621, 159] width 21 height 21
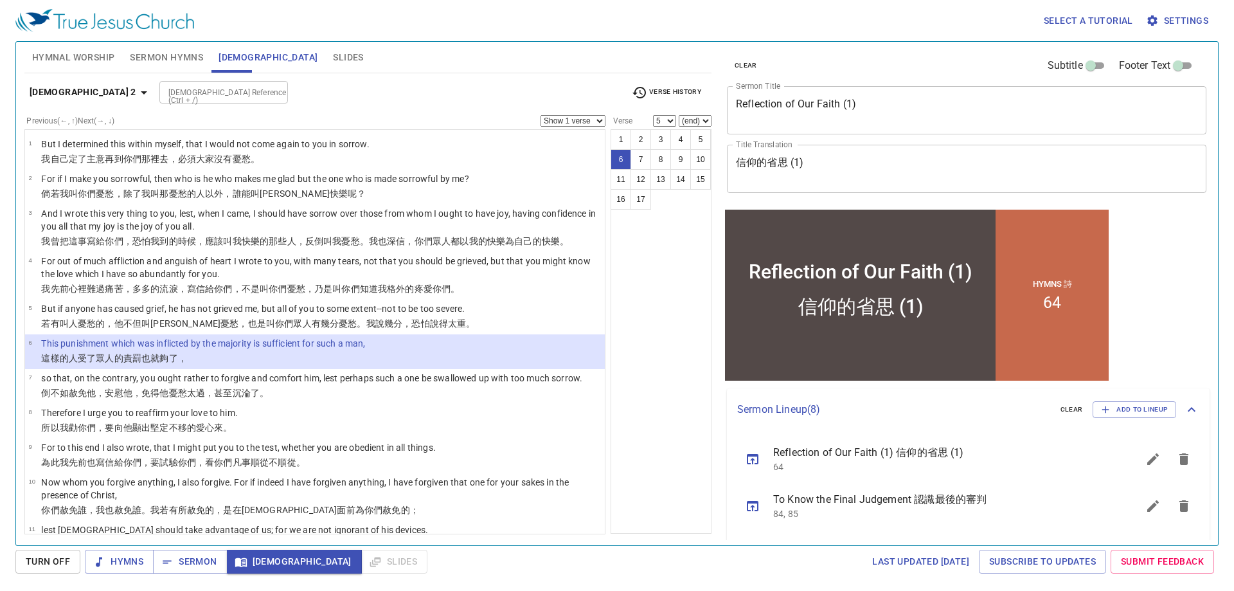
select select "6"
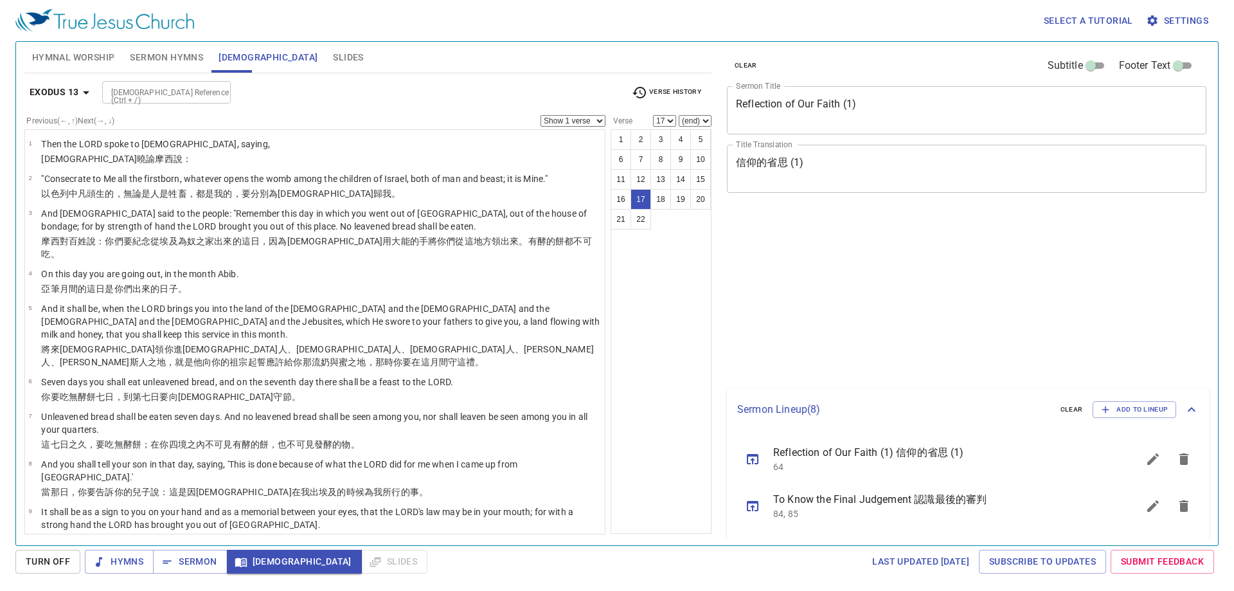
select select "17"
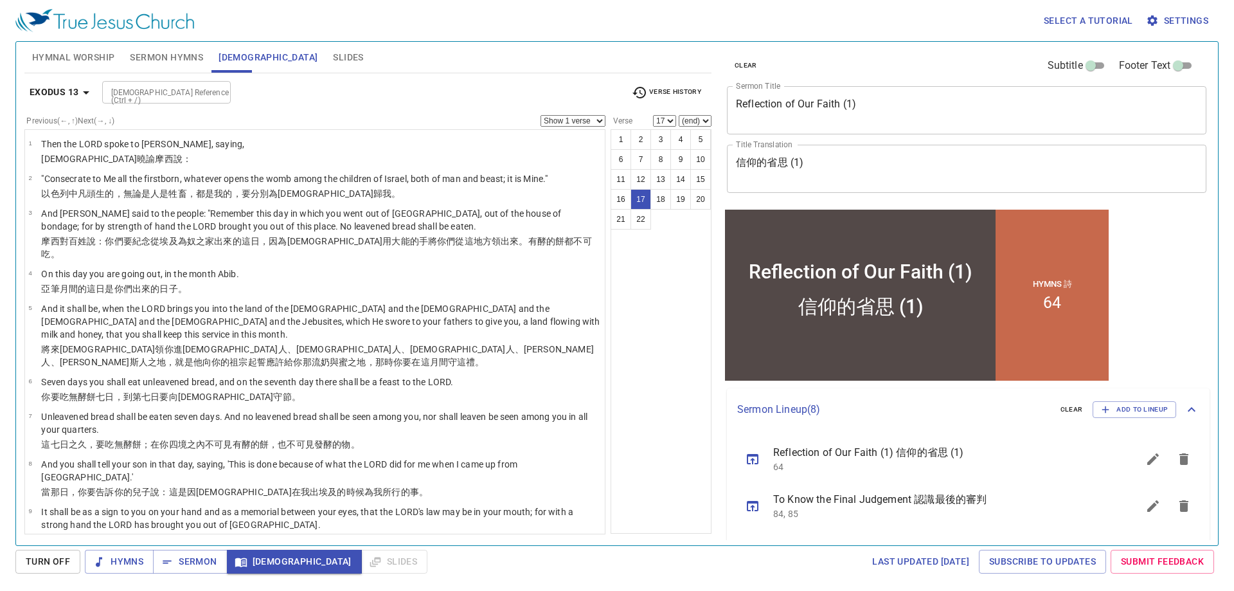
scroll to position [563, 0]
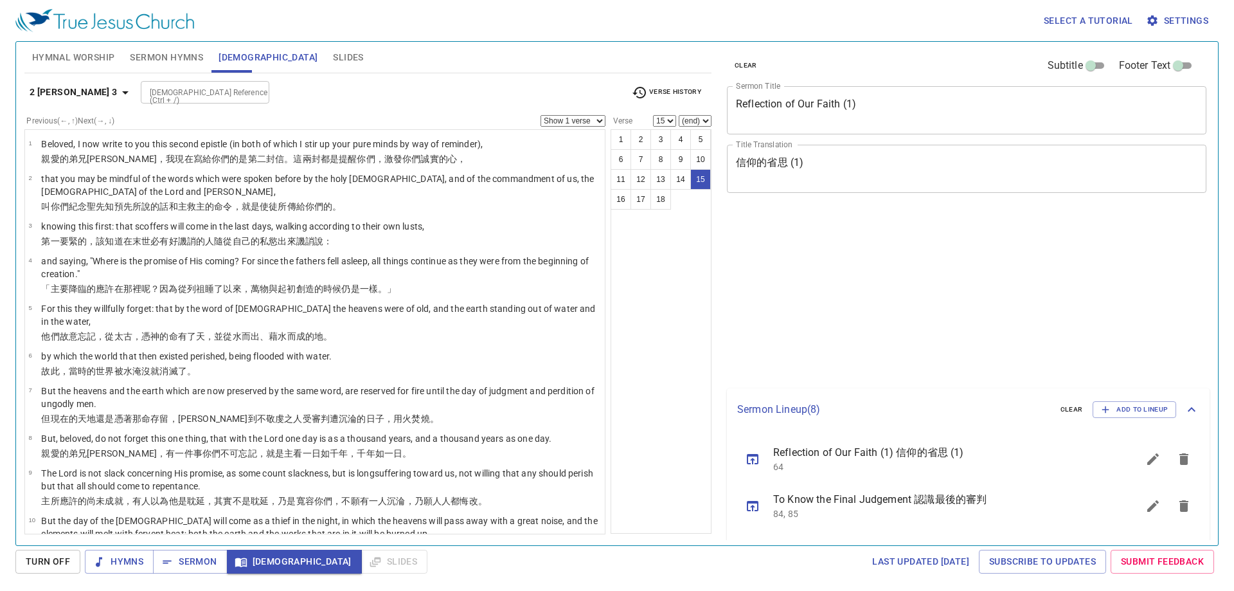
select select "15"
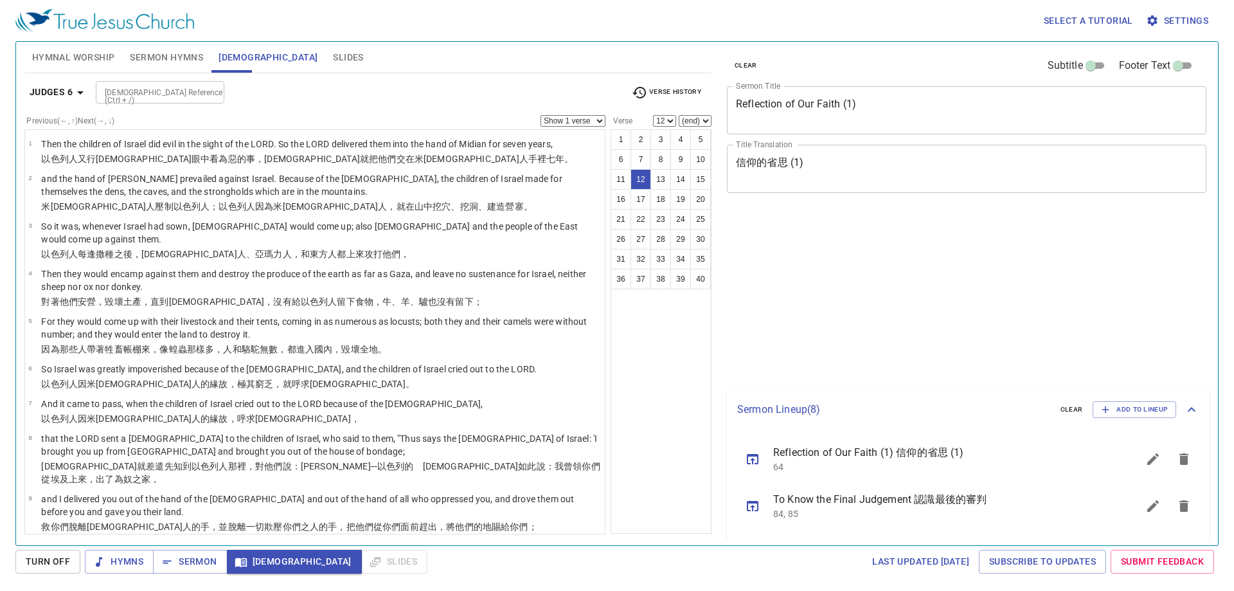
select select "12"
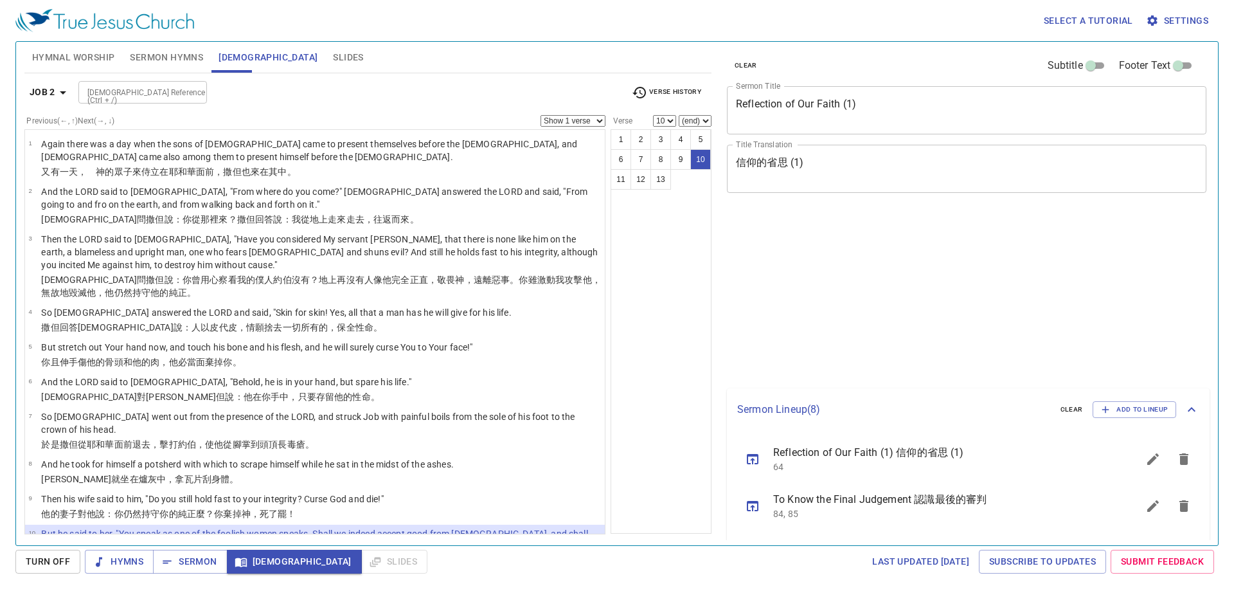
select select "10"
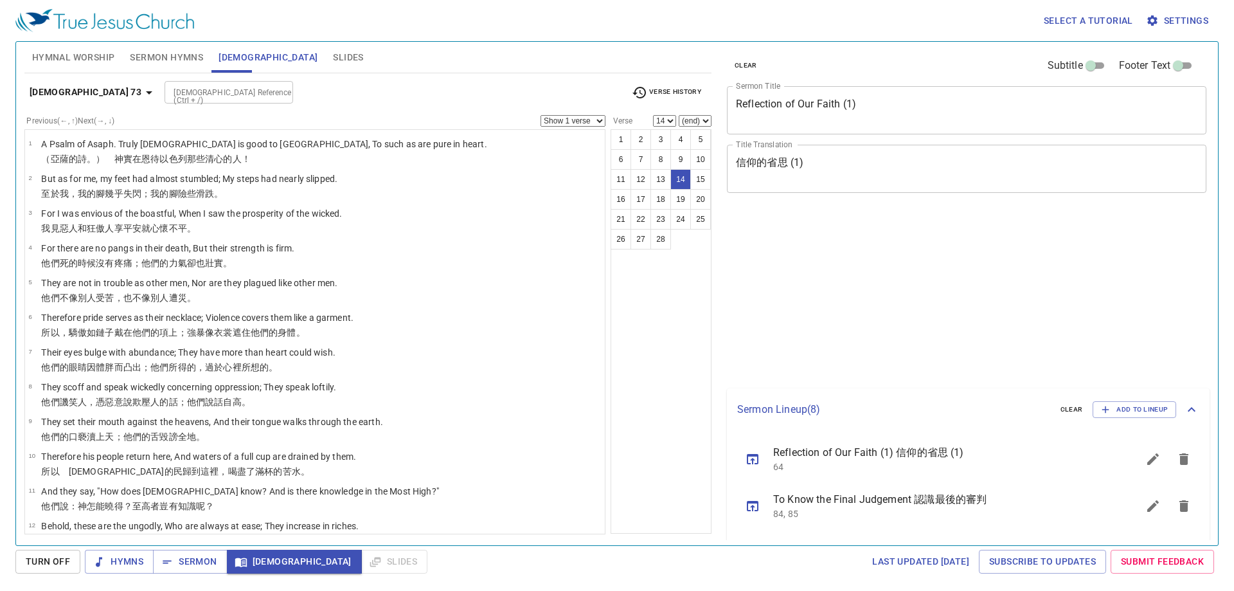
select select "14"
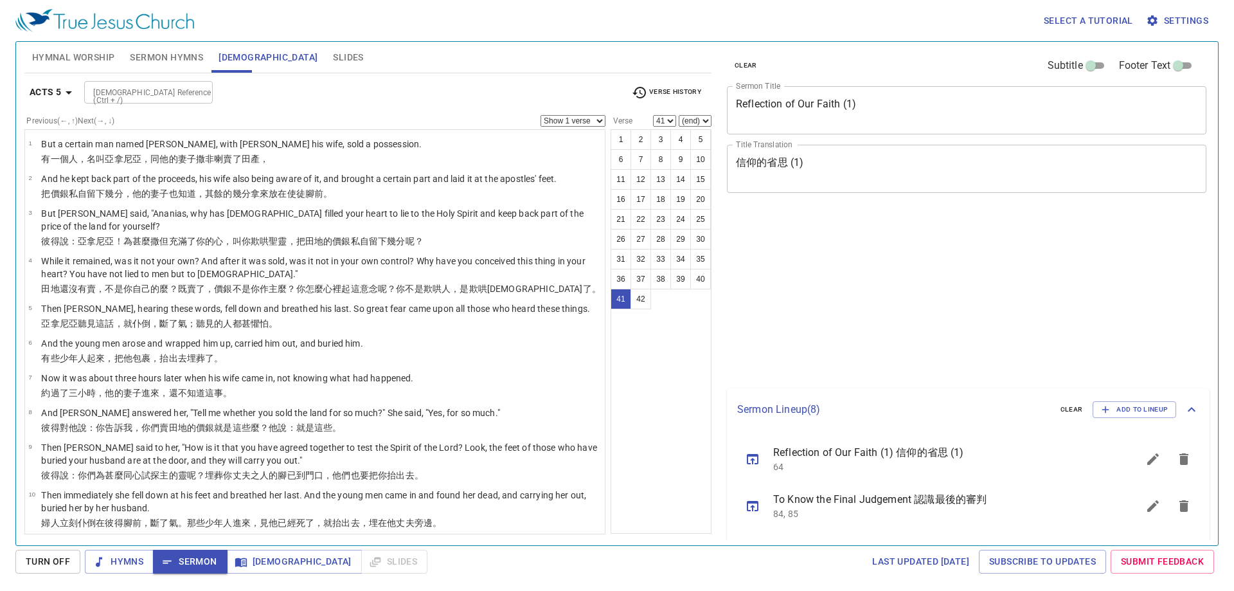
select select "41"
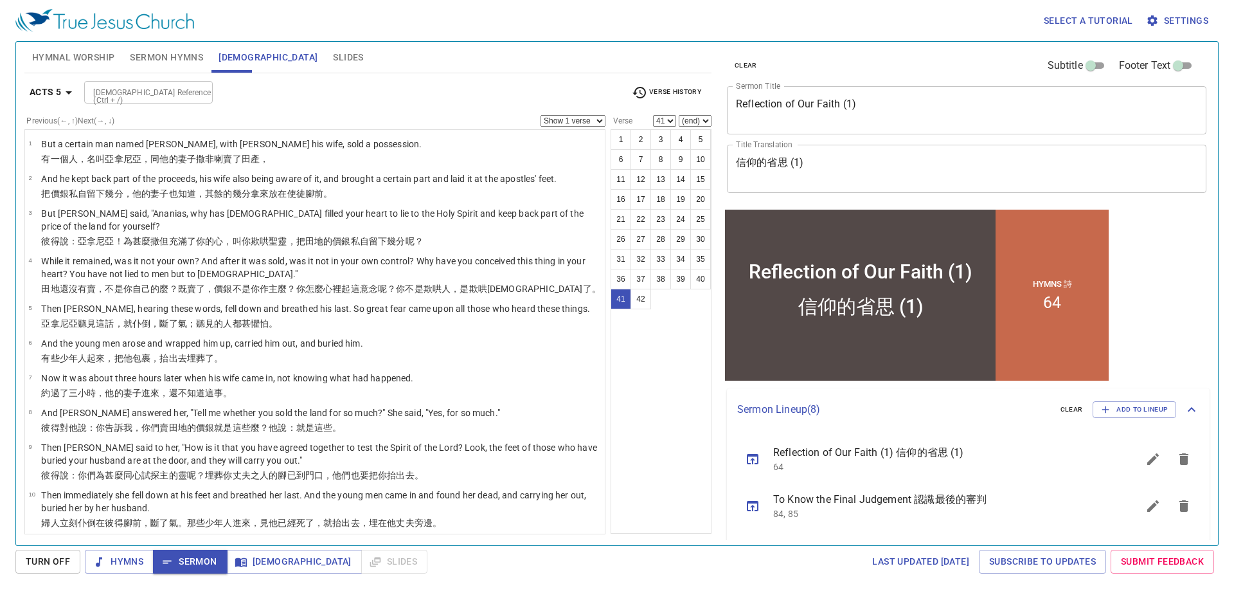
scroll to position [1270, 0]
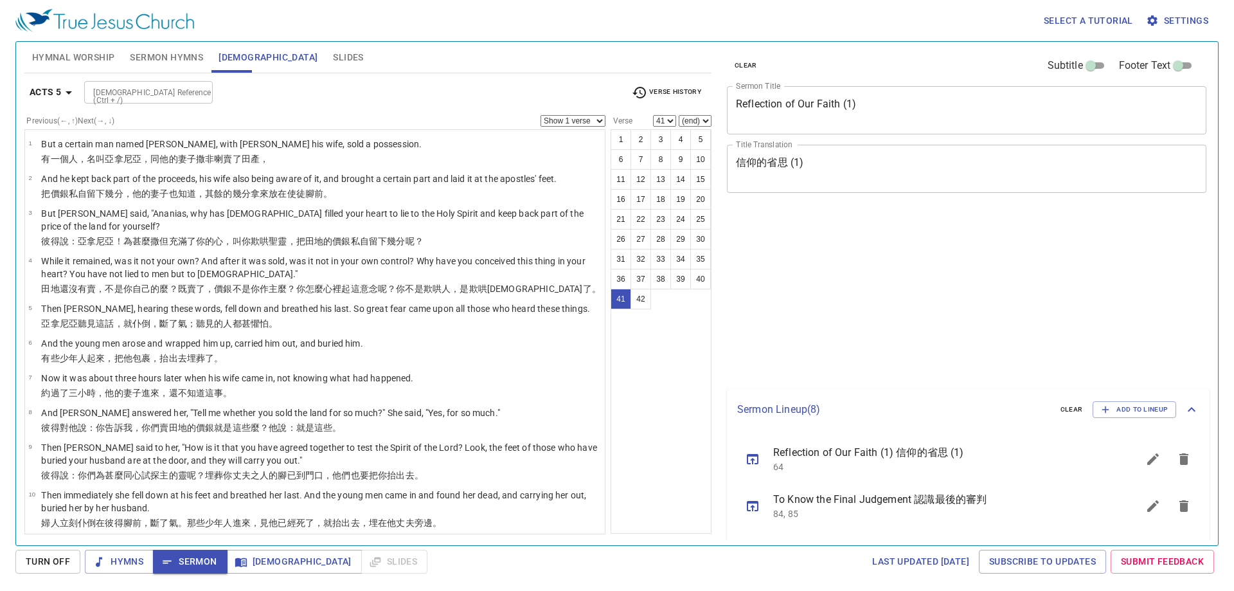
select select "41"
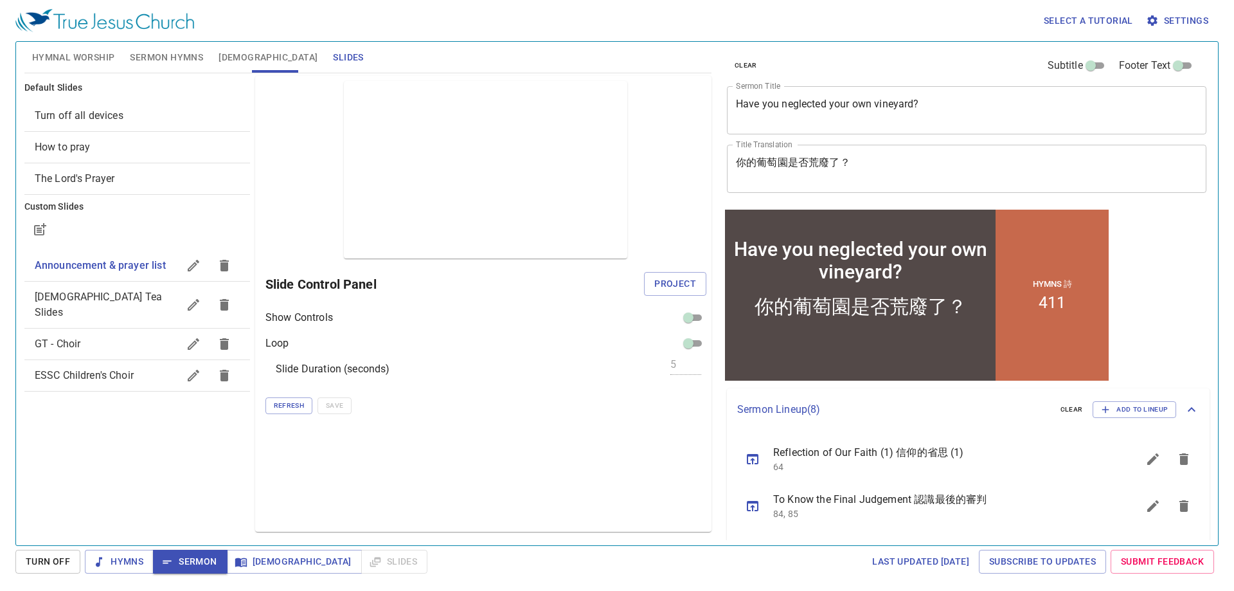
click at [692, 285] on span "Project" at bounding box center [675, 284] width 42 height 16
click at [644, 284] on h6 "Slide Control Panel" at bounding box center [455, 284] width 379 height 21
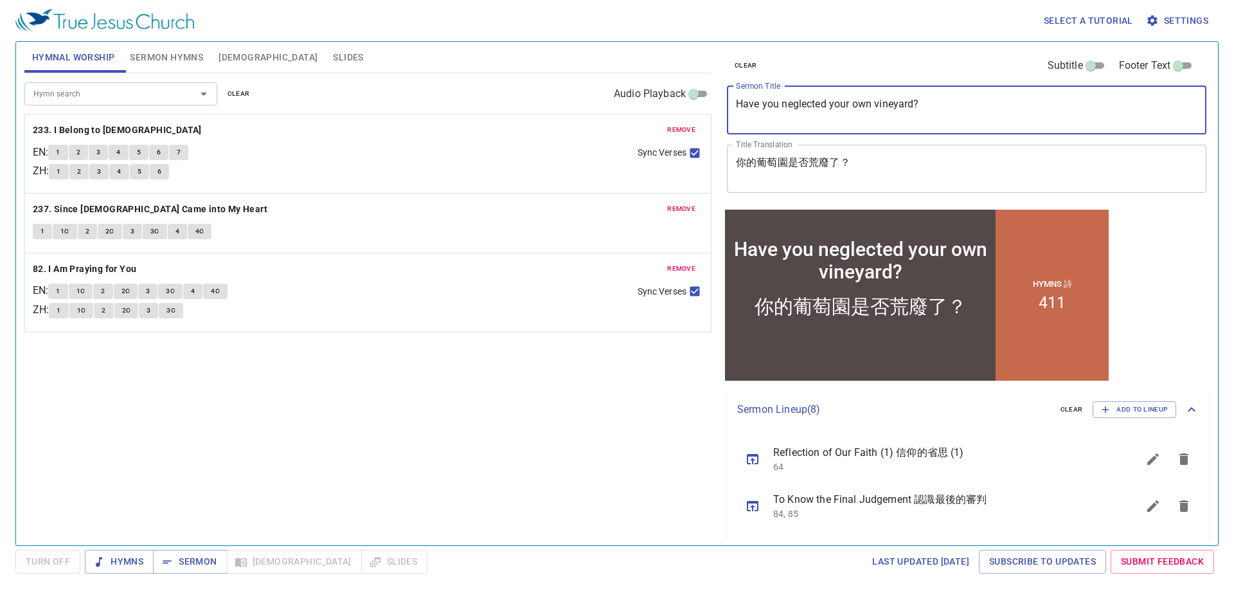
drag, startPoint x: 964, startPoint y: 104, endPoint x: 527, endPoint y: 127, distance: 438.4
click at [527, 127] on div "Hymnal Worship Sermon Hymns Bible Slides Hymn search Hymn search clear Audio Pl…" at bounding box center [617, 288] width 1196 height 503
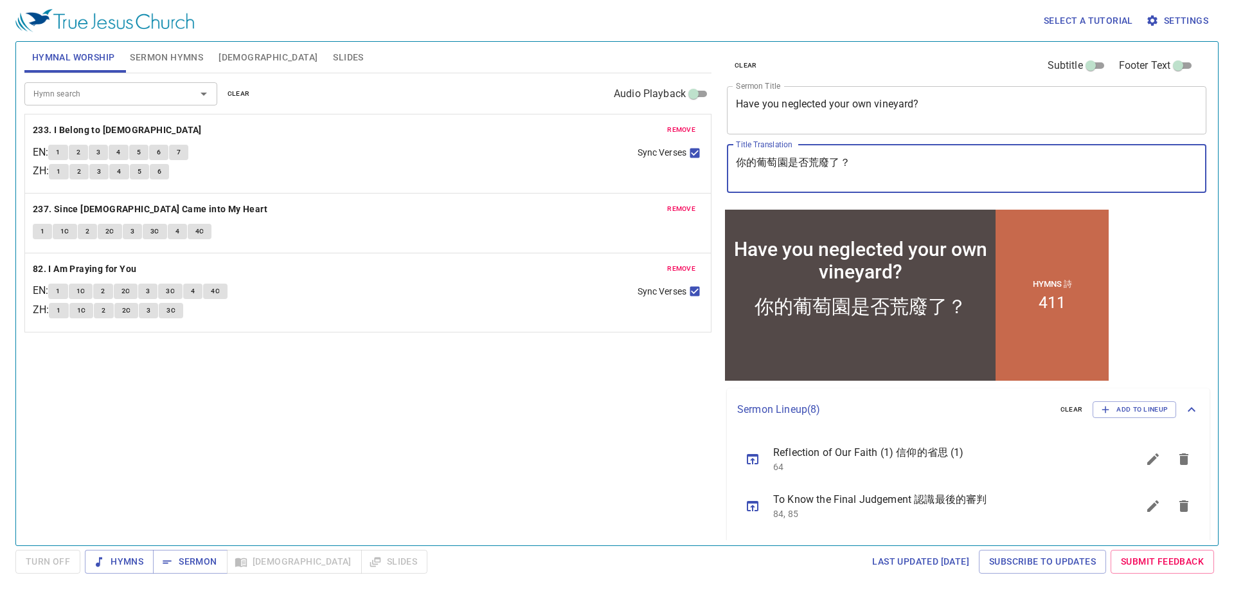
drag, startPoint x: 860, startPoint y: 157, endPoint x: 522, endPoint y: 176, distance: 338.7
click at [522, 176] on div "Hymnal Worship Sermon Hymns Bible Slides Hymn search Hymn search clear Audio Pl…" at bounding box center [617, 288] width 1196 height 503
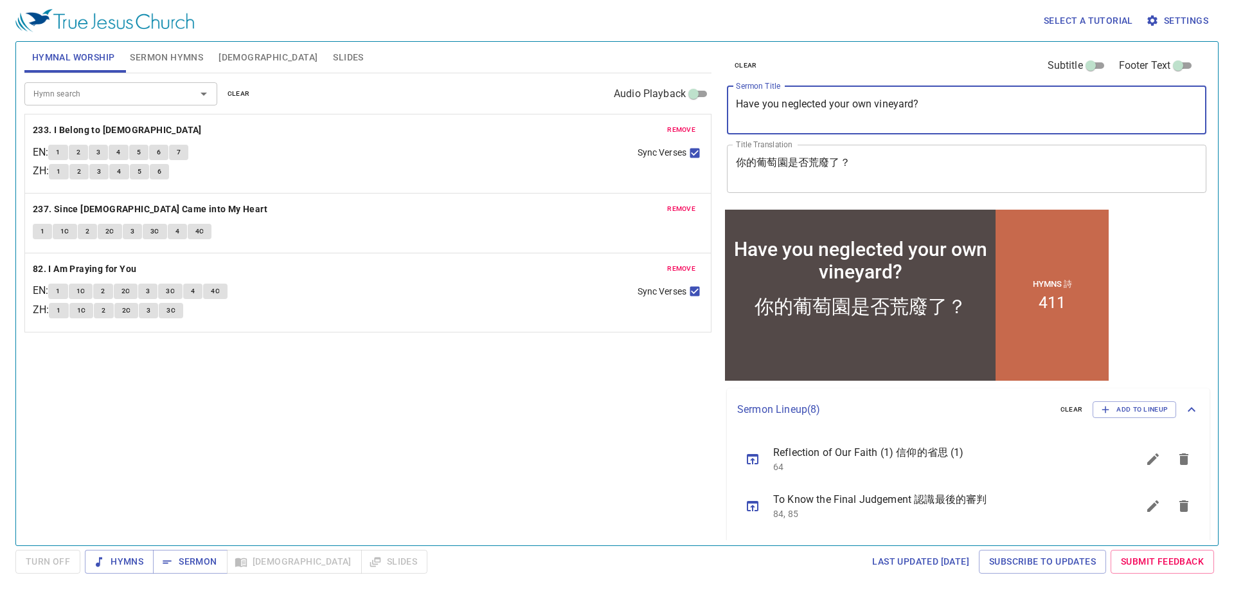
drag, startPoint x: 967, startPoint y: 109, endPoint x: 591, endPoint y: 265, distance: 406.4
click at [579, 165] on div "Hymnal Worship Sermon Hymns Bible Slides Hymn search Hymn search clear Audio Pl…" at bounding box center [617, 288] width 1196 height 503
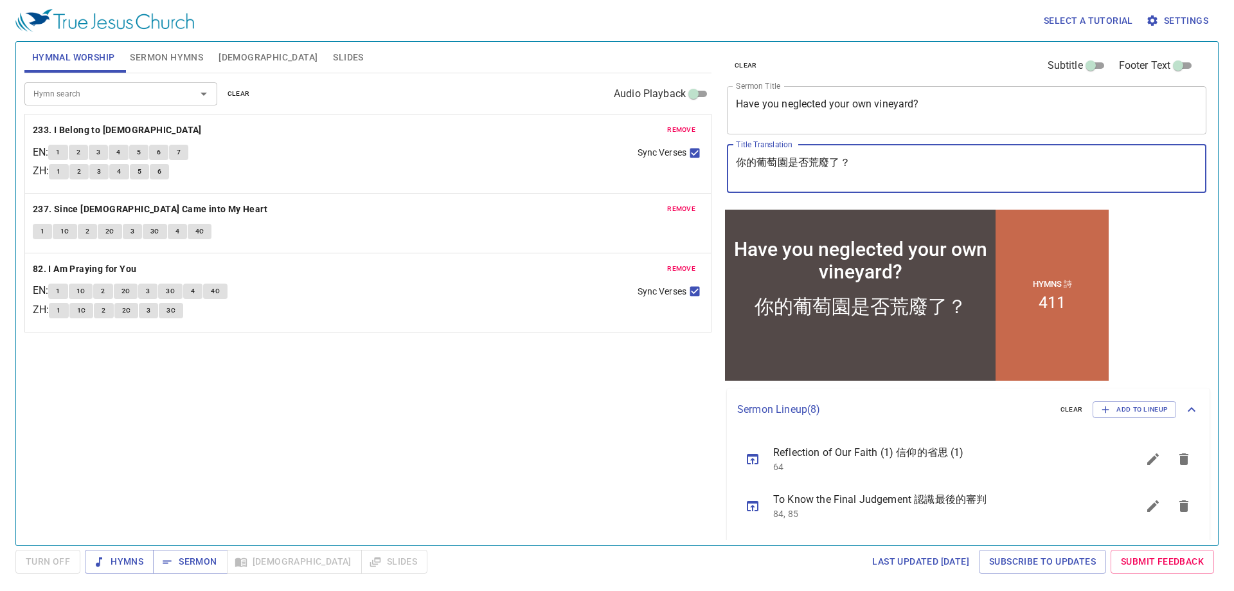
drag, startPoint x: 915, startPoint y: 166, endPoint x: 503, endPoint y: 372, distance: 461.2
click at [519, 236] on div "Hymnal Worship Sermon Hymns Bible Slides Hymn search Hymn search clear Audio Pl…" at bounding box center [617, 288] width 1196 height 503
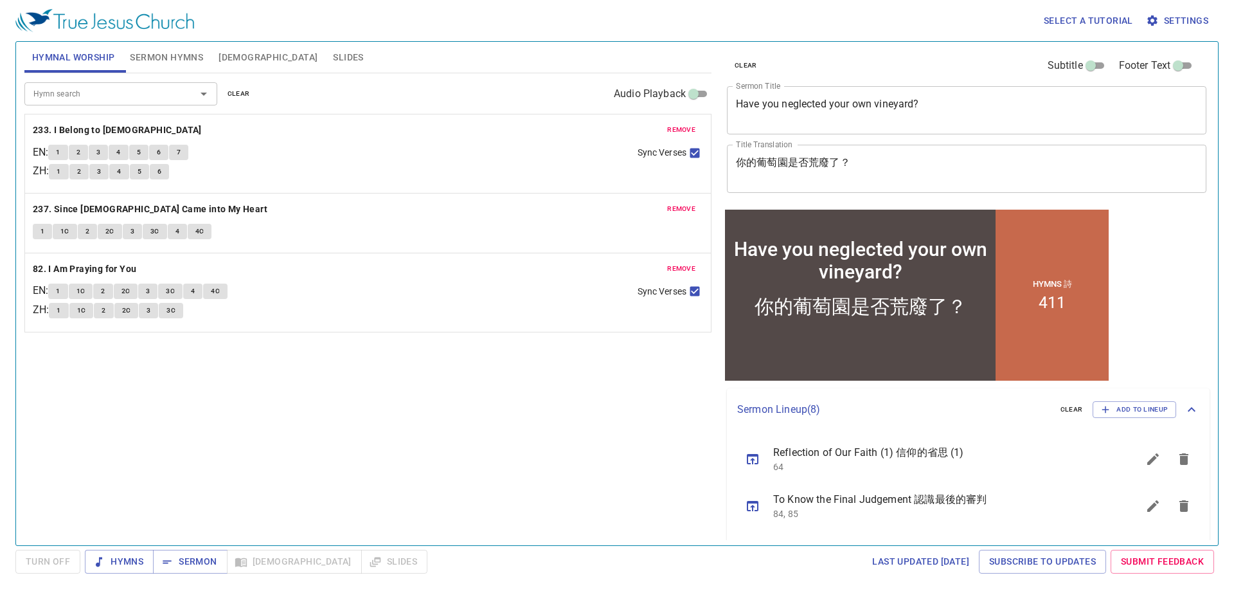
click at [442, 435] on div "Hymn search Hymn search clear Audio Playback remove 233. I Belong to Jesus EN :…" at bounding box center [367, 303] width 687 height 461
click at [207, 553] on button "Sermon" at bounding box center [190, 562] width 74 height 24
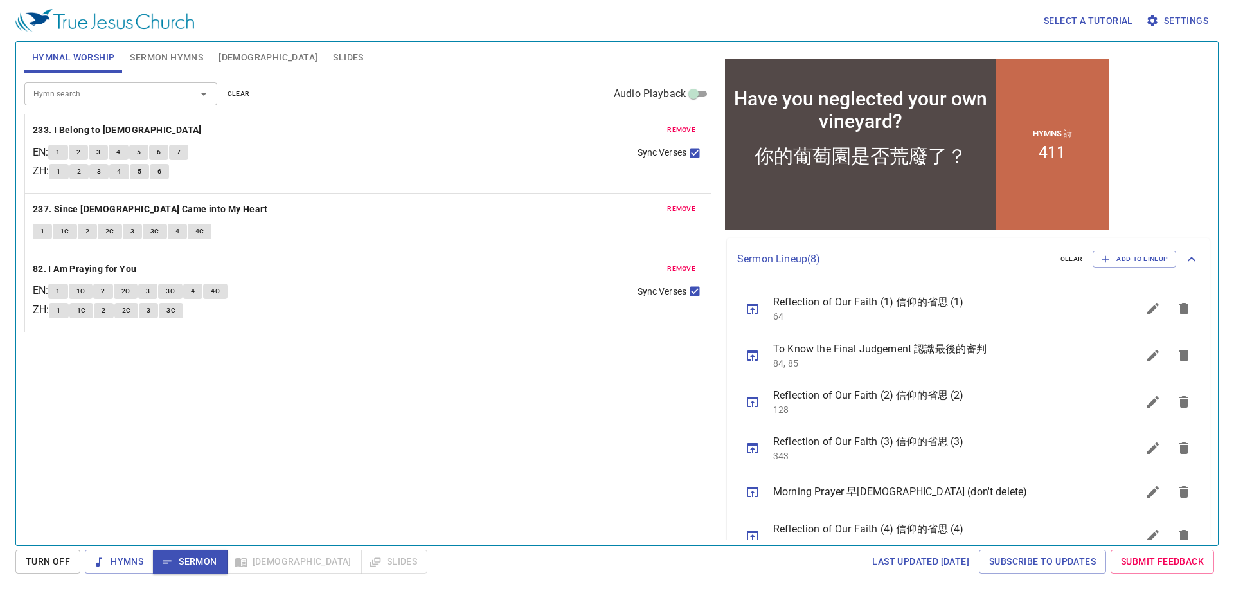
scroll to position [129, 0]
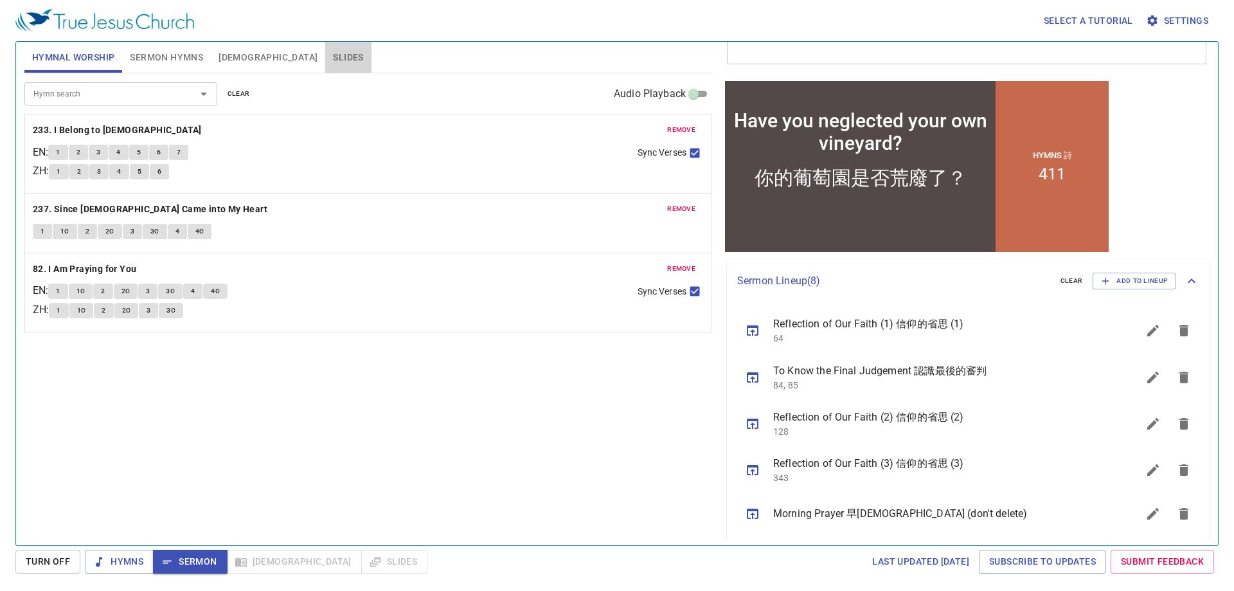
click at [333, 58] on span "Slides" at bounding box center [348, 58] width 30 height 16
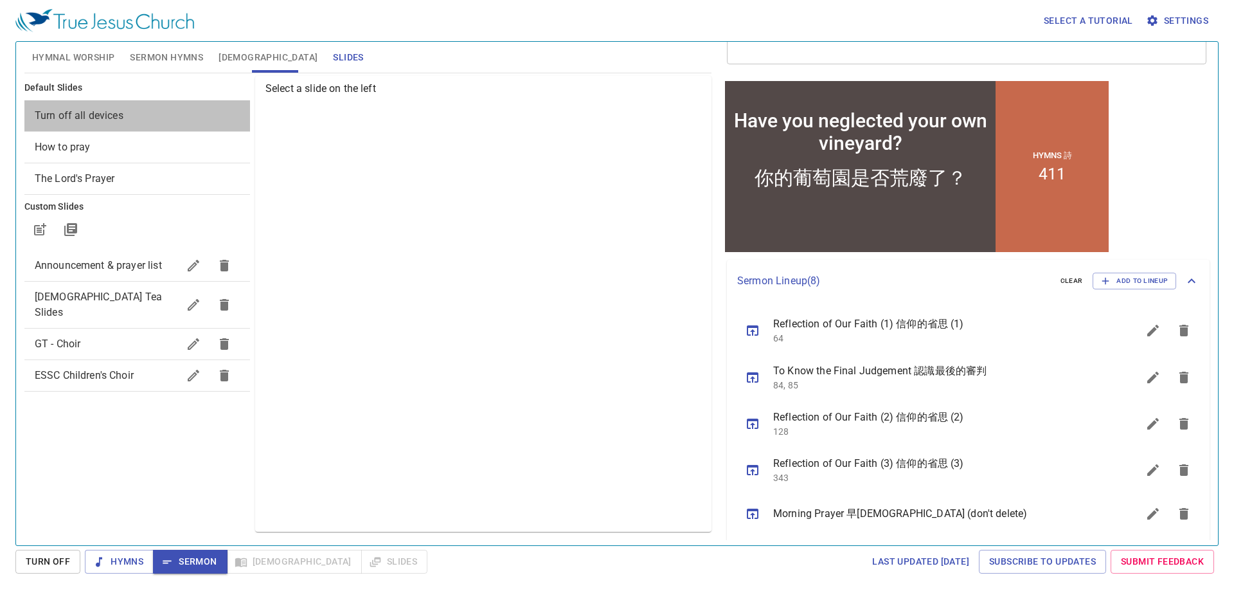
click at [158, 113] on span "Turn off all devices" at bounding box center [137, 115] width 205 height 15
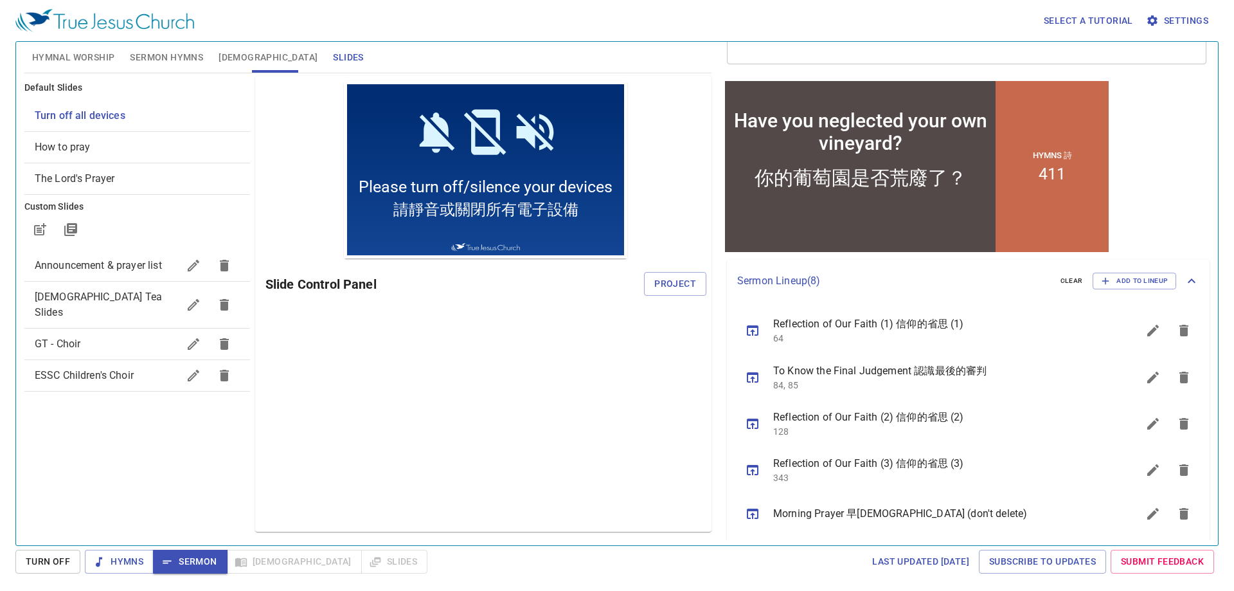
scroll to position [0, 0]
click at [667, 287] on span "Project" at bounding box center [675, 284] width 42 height 16
click at [82, 57] on span "Hymnal Worship" at bounding box center [73, 58] width 83 height 16
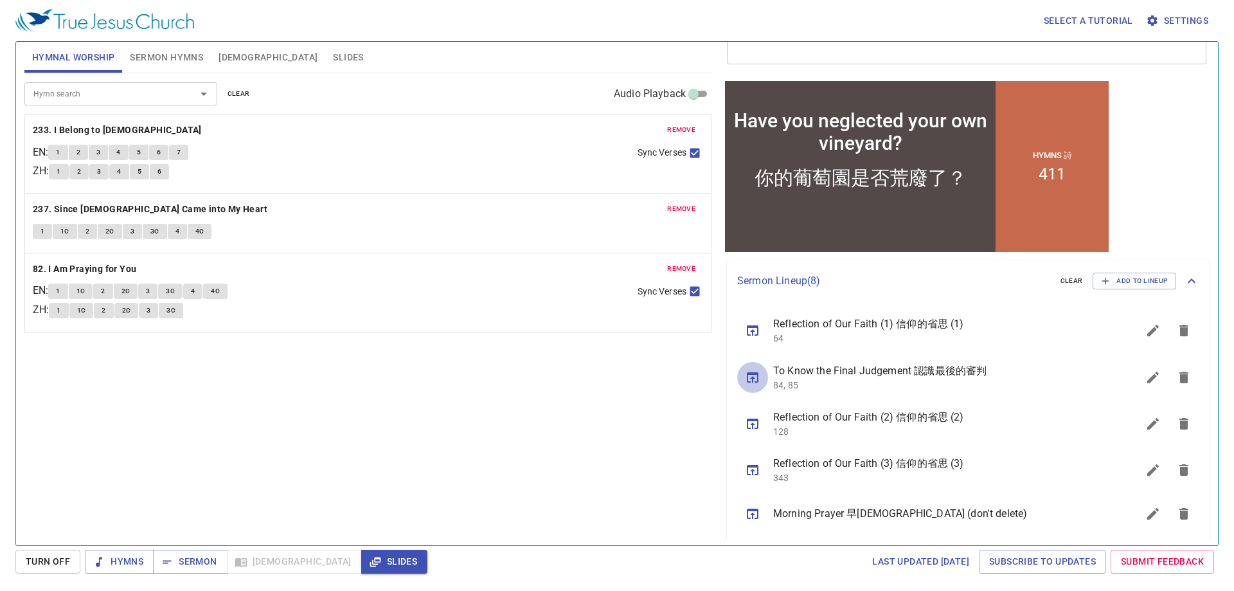
click at [750, 379] on icon "sermon lineup list" at bounding box center [752, 377] width 15 height 15
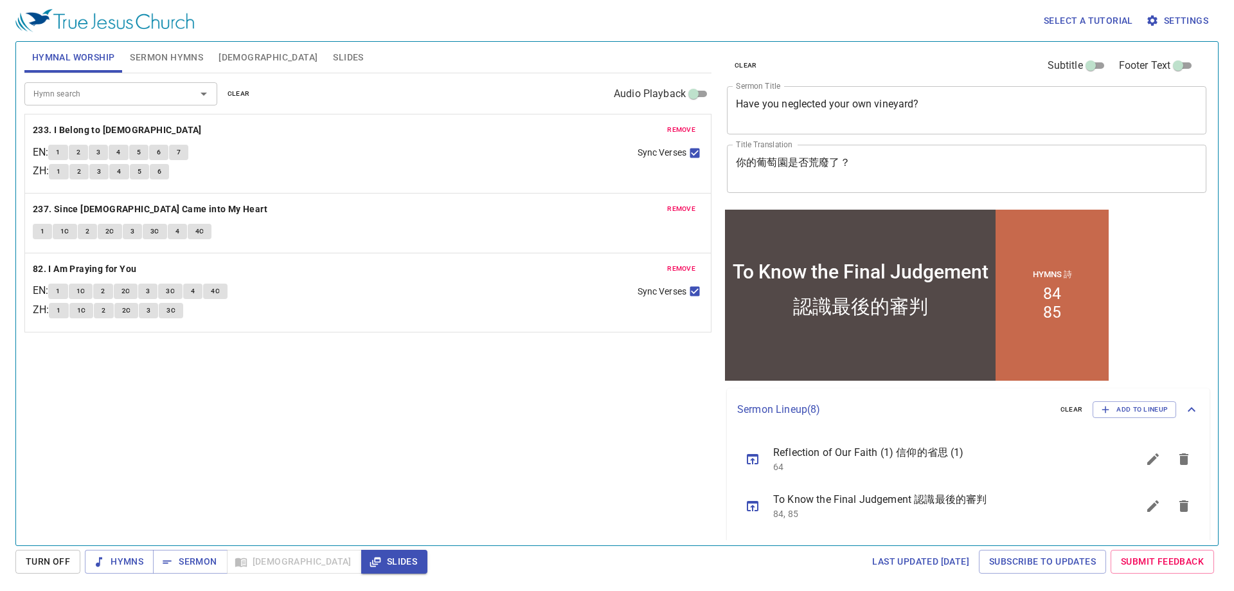
click at [146, 58] on span "Sermon Hymns" at bounding box center [166, 58] width 73 height 16
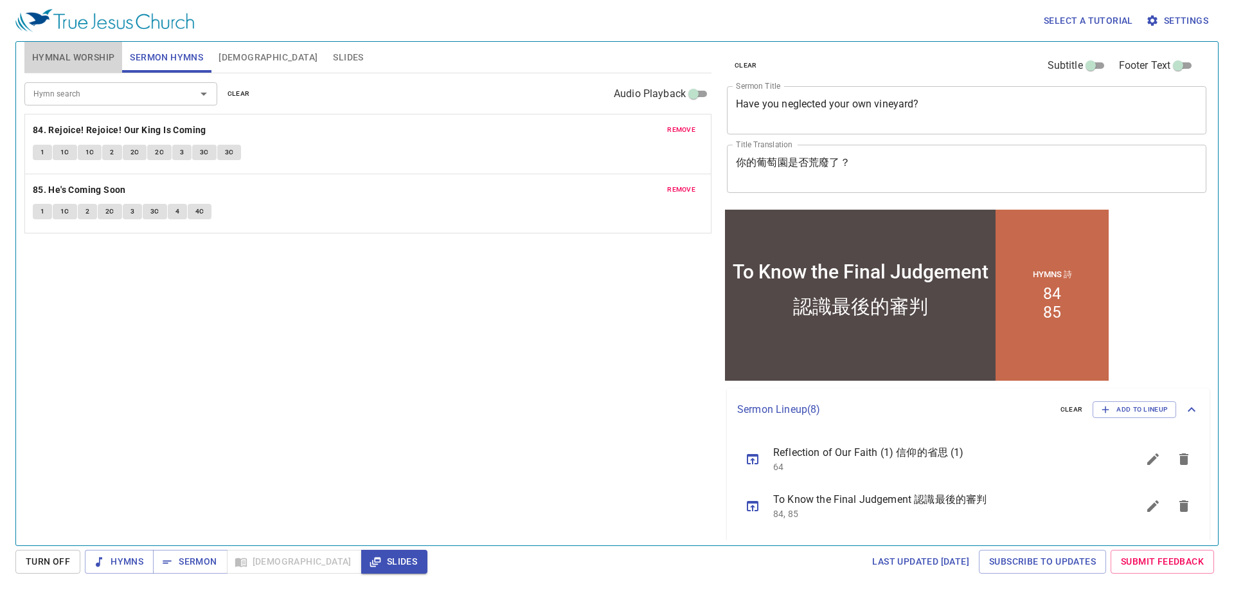
click at [81, 57] on span "Hymnal Worship" at bounding box center [73, 58] width 83 height 16
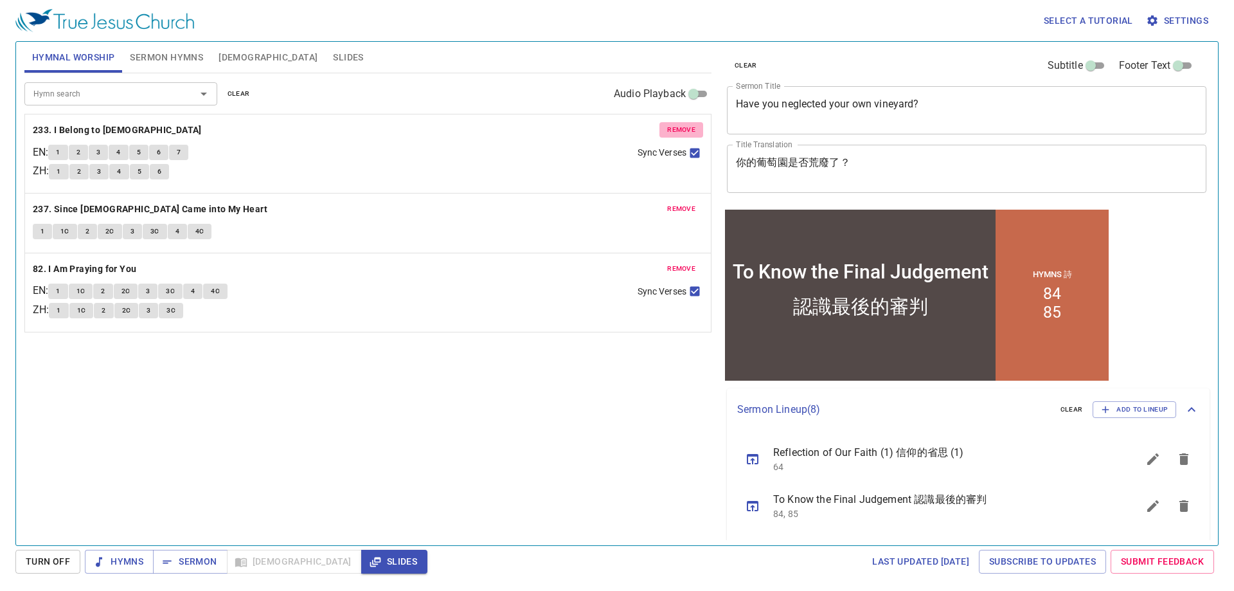
click at [677, 132] on span "remove" at bounding box center [681, 130] width 28 height 12
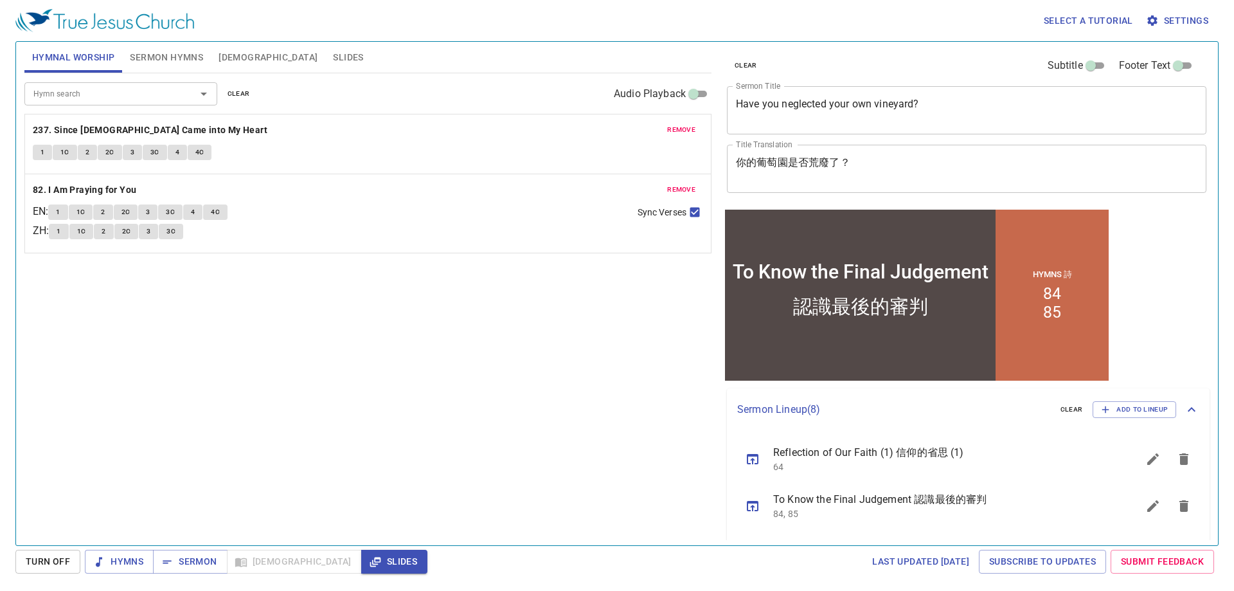
click at [677, 132] on span "remove" at bounding box center [681, 130] width 28 height 12
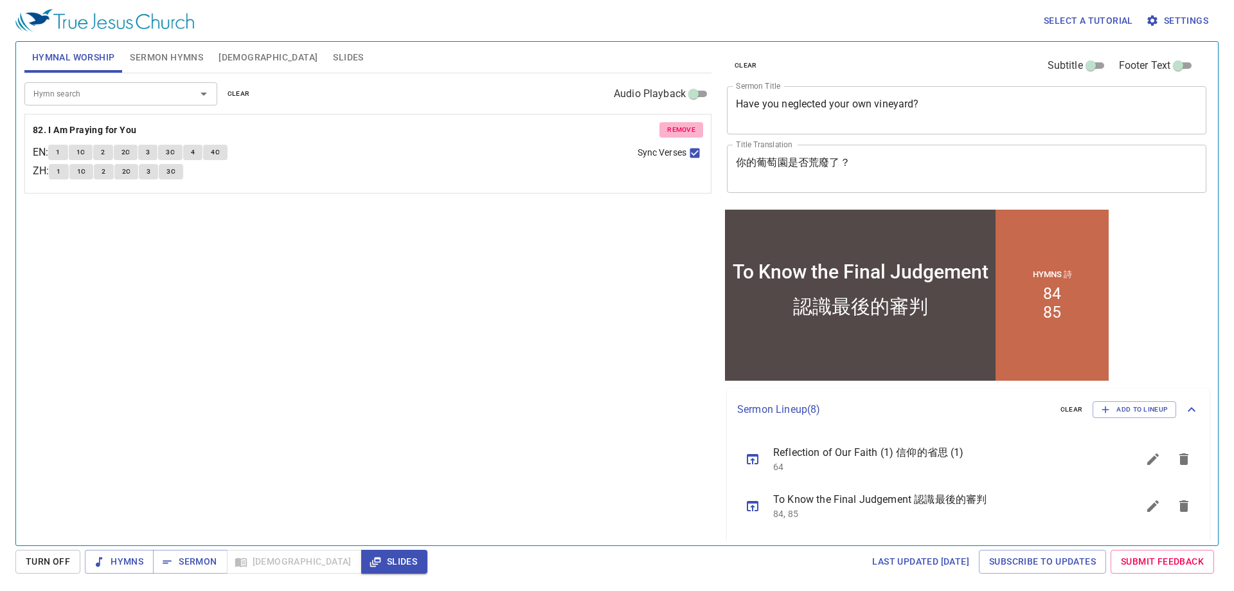
click at [677, 132] on span "remove" at bounding box center [681, 130] width 28 height 12
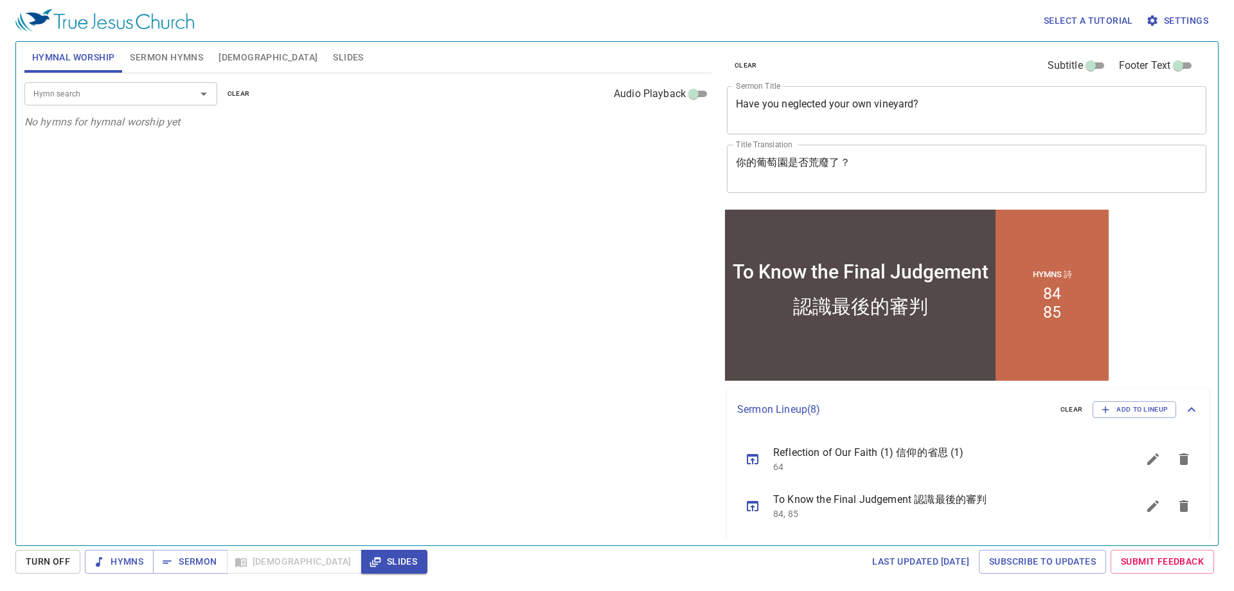
click at [156, 99] on input "Hymn search" at bounding box center [101, 93] width 147 height 15
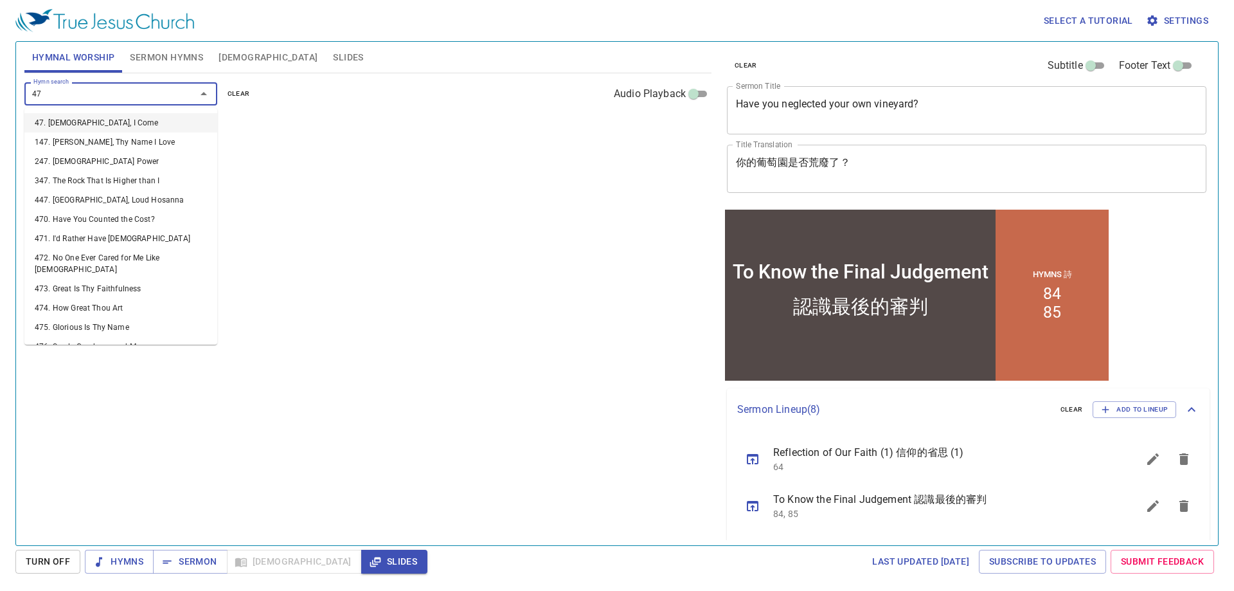
type input "474"
type input "496"
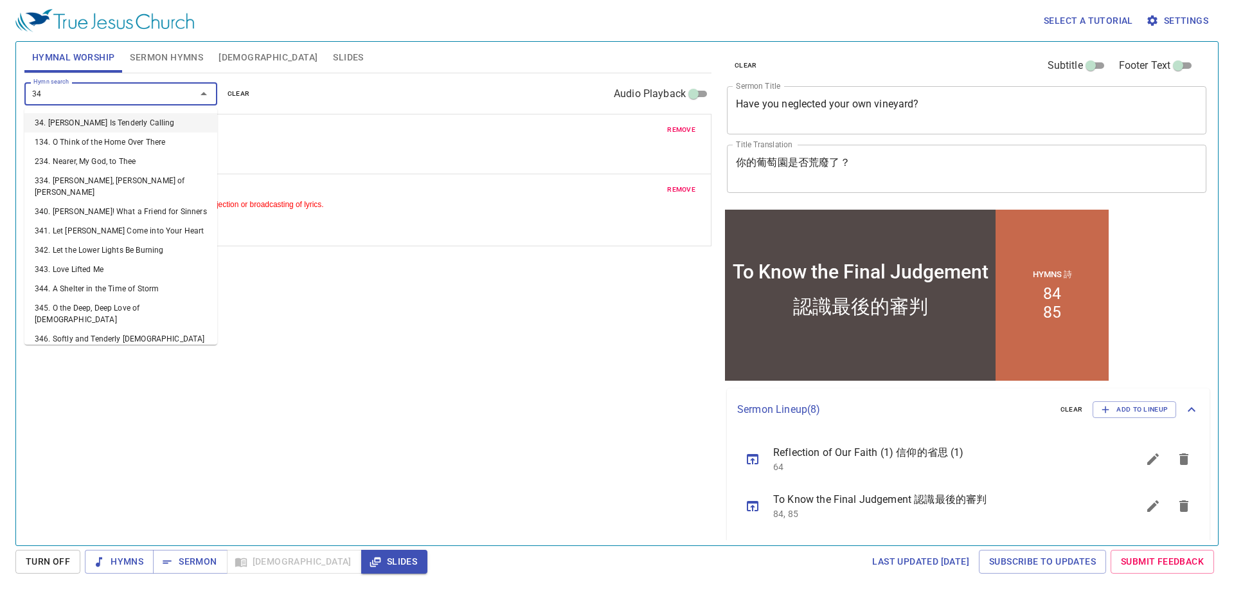
type input "344"
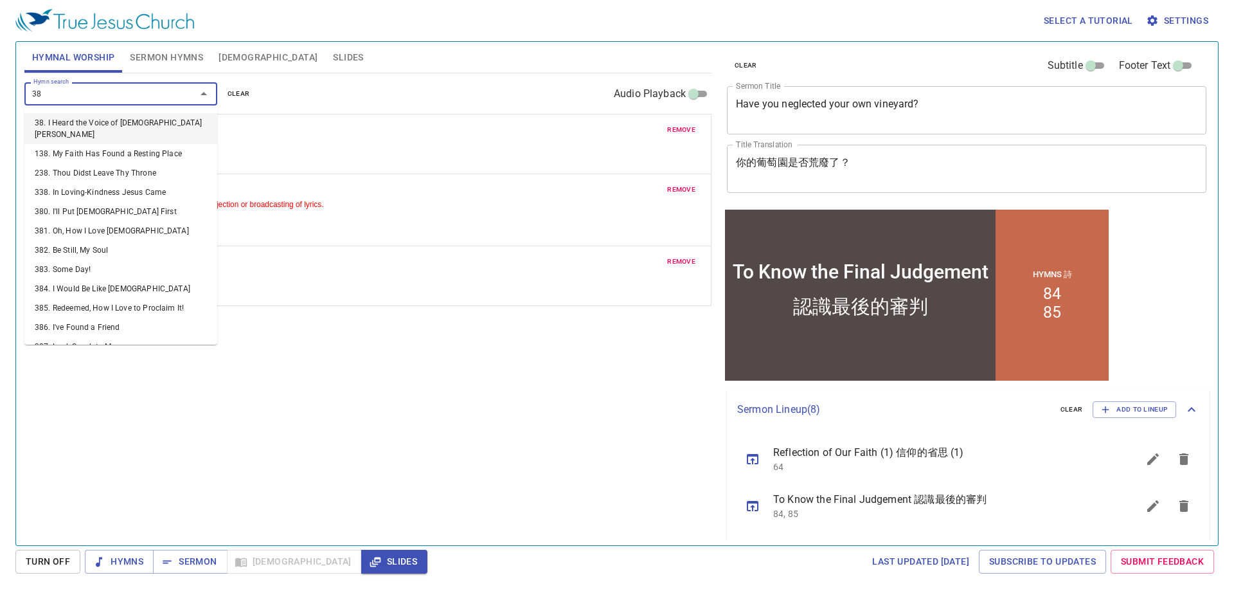
type input "389"
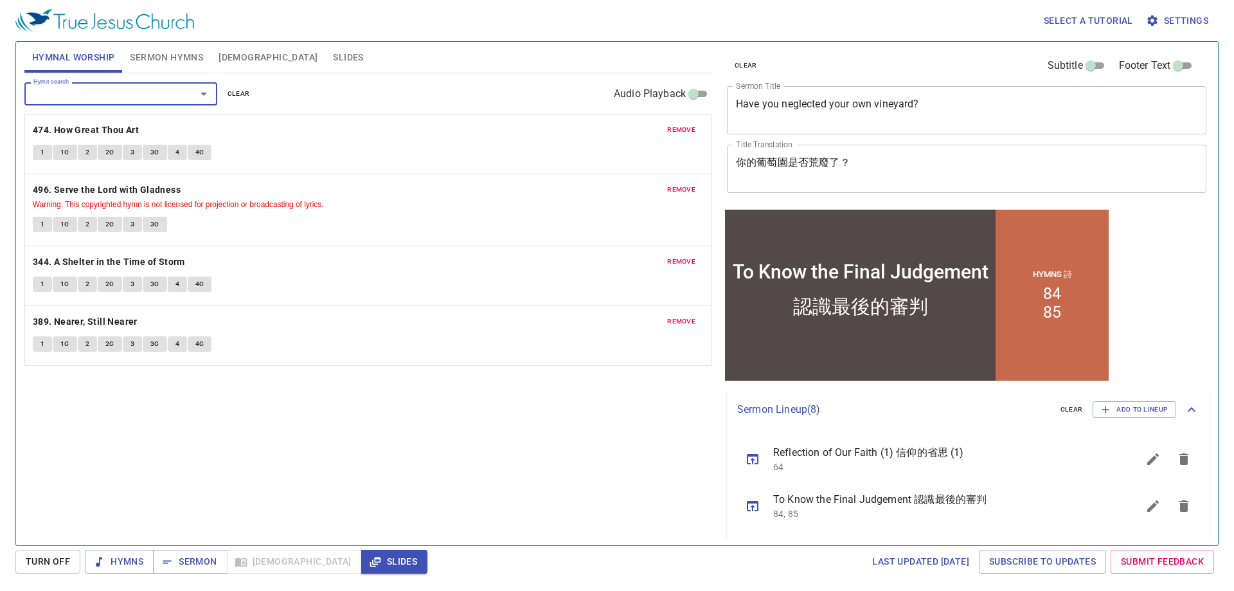
click at [165, 61] on span "Sermon Hymns" at bounding box center [166, 58] width 73 height 16
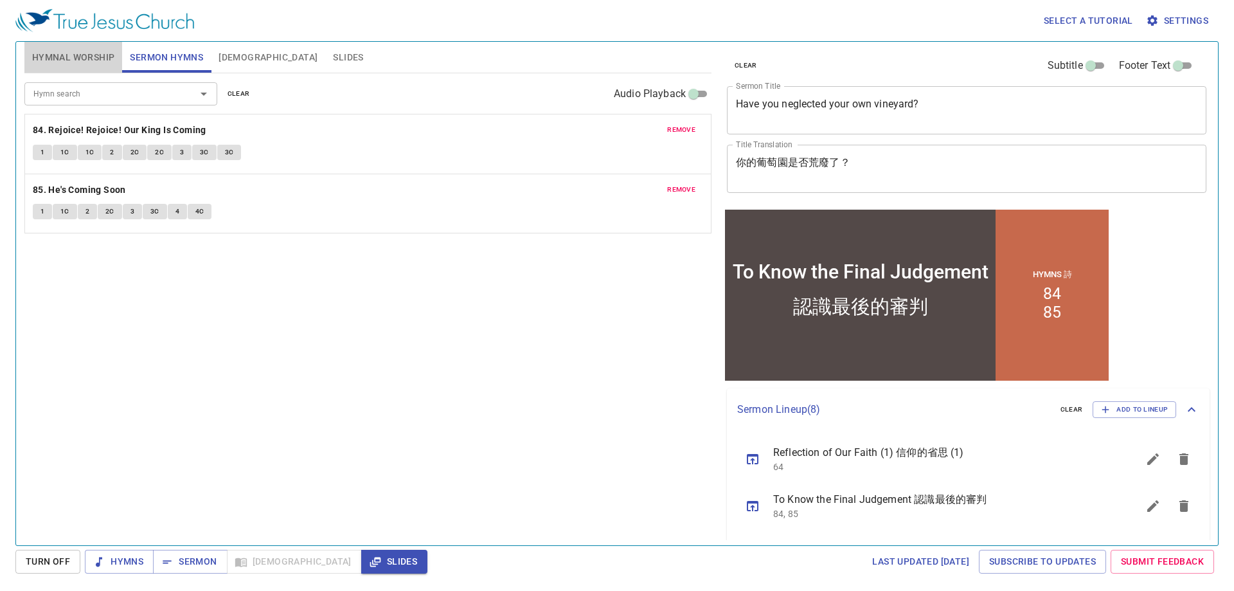
click at [83, 53] on span "Hymnal Worship" at bounding box center [73, 58] width 83 height 16
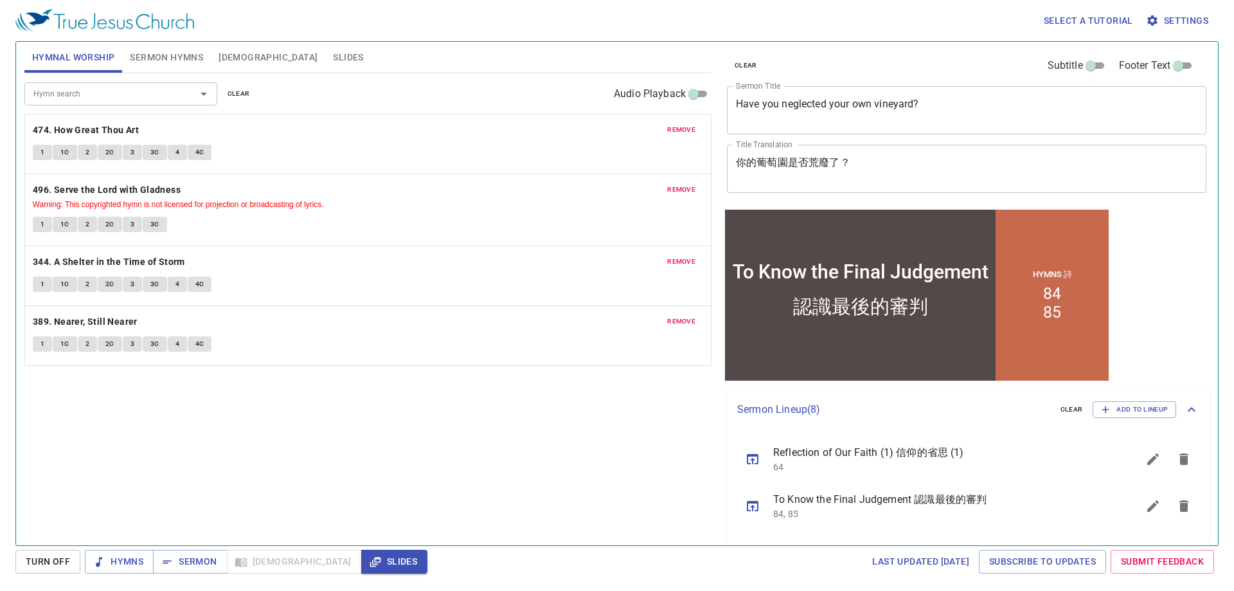
click at [333, 53] on span "Slides" at bounding box center [348, 58] width 30 height 16
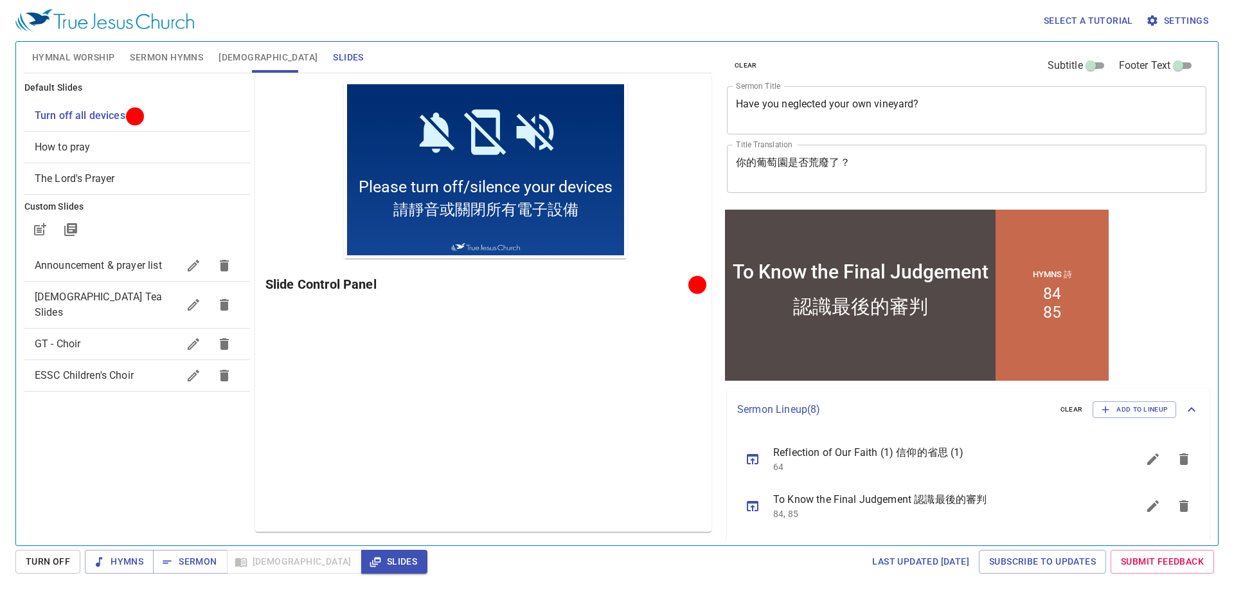
click at [168, 55] on span "Sermon Hymns" at bounding box center [166, 58] width 73 height 16
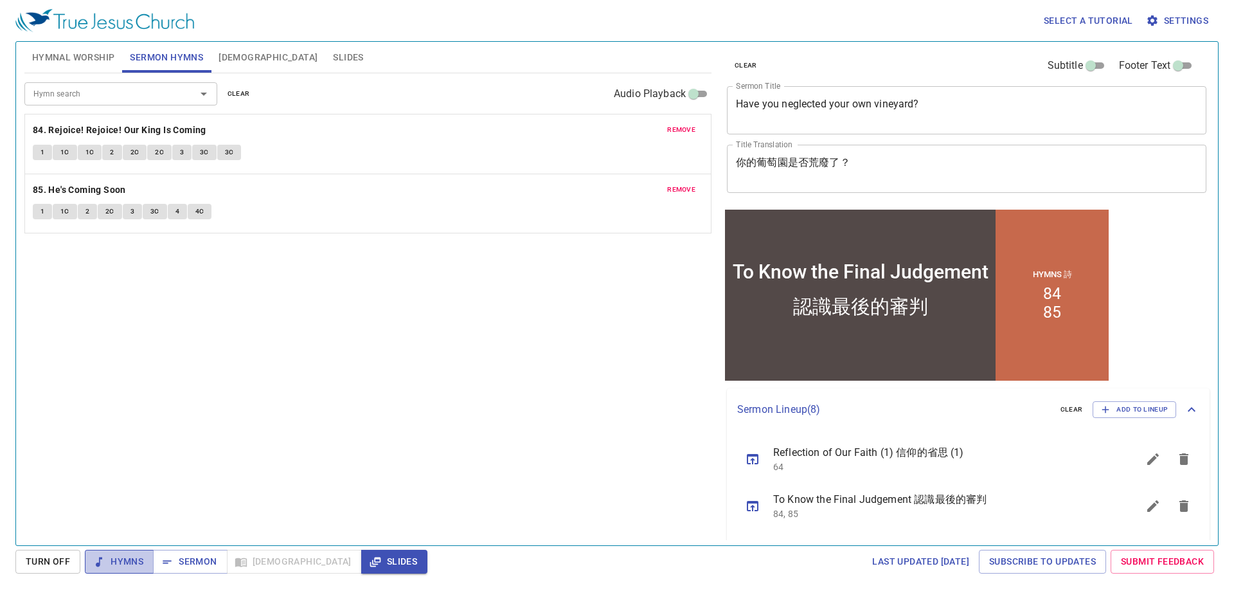
click at [134, 559] on span "Hymns" at bounding box center [119, 562] width 48 height 16
click at [58, 54] on span "Hymnal Worship" at bounding box center [73, 58] width 83 height 16
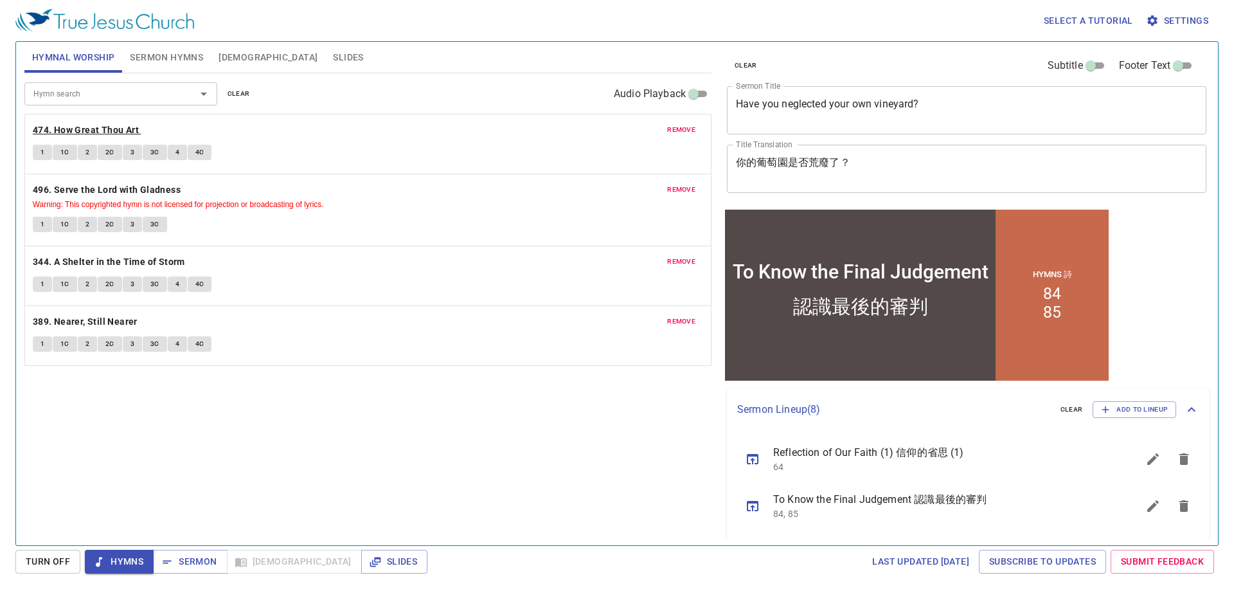
click at [84, 132] on b "474. How Great Thou Art" at bounding box center [86, 130] width 106 height 16
click at [410, 424] on div "Hymn search Hymn search clear Audio Playback remove 474. How Great Thou Art 1 1…" at bounding box center [367, 303] width 687 height 461
click at [39, 151] on button "1" at bounding box center [42, 152] width 19 height 15
click at [66, 152] on span "1C" at bounding box center [64, 153] width 9 height 12
click at [83, 152] on button "2" at bounding box center [87, 152] width 19 height 15
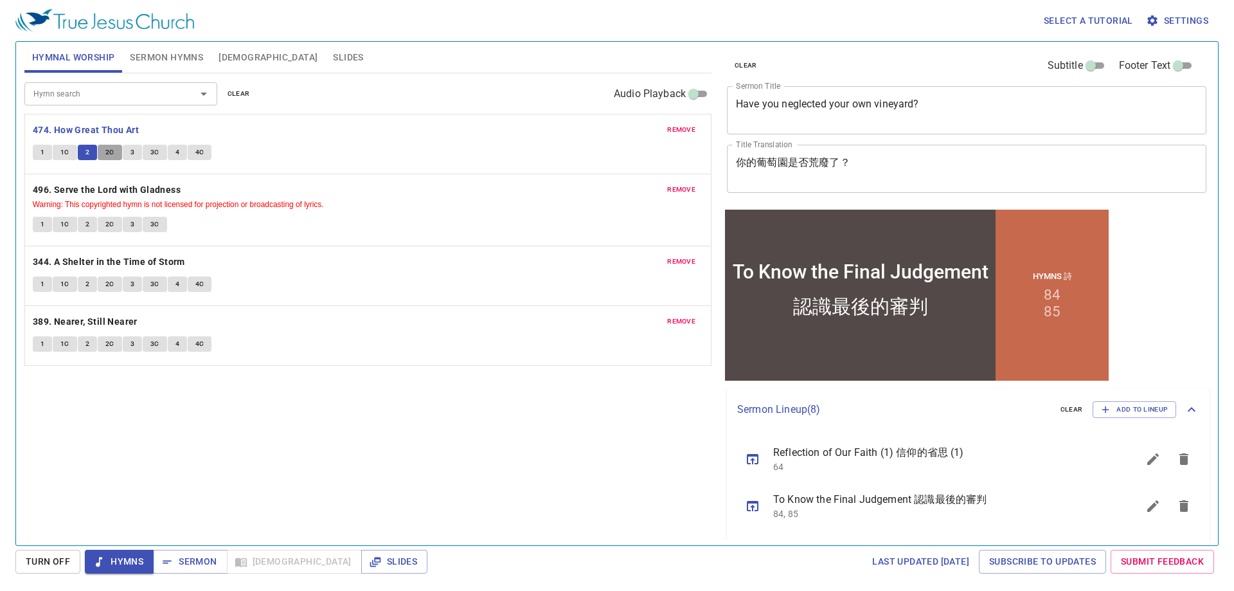
click at [108, 152] on span "2C" at bounding box center [109, 153] width 9 height 12
click at [131, 154] on span "3" at bounding box center [133, 153] width 4 height 12
click at [154, 153] on span "3C" at bounding box center [154, 153] width 9 height 12
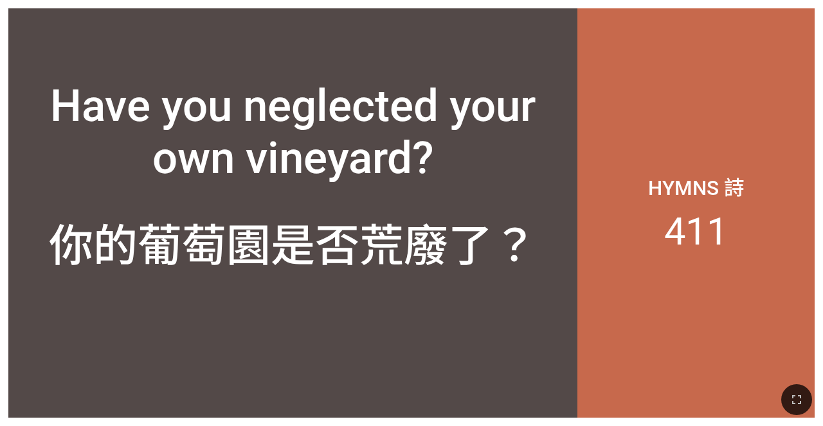
drag, startPoint x: 800, startPoint y: 391, endPoint x: 802, endPoint y: 400, distance: 9.2
click at [800, 391] on button "button" at bounding box center [796, 399] width 31 height 31
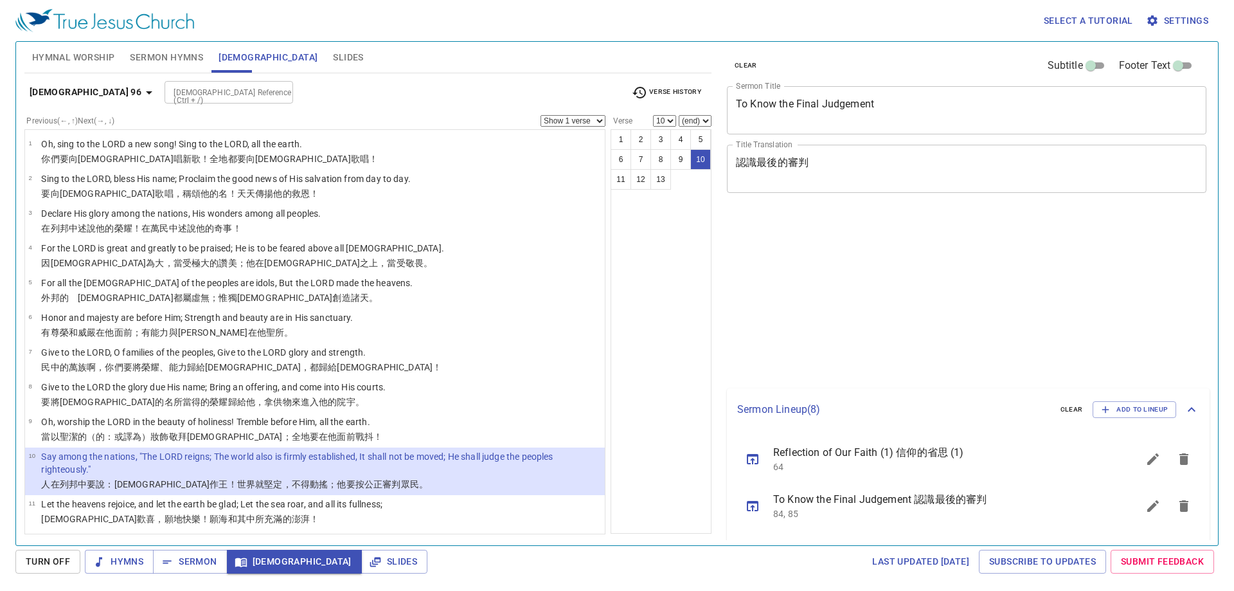
select select "10"
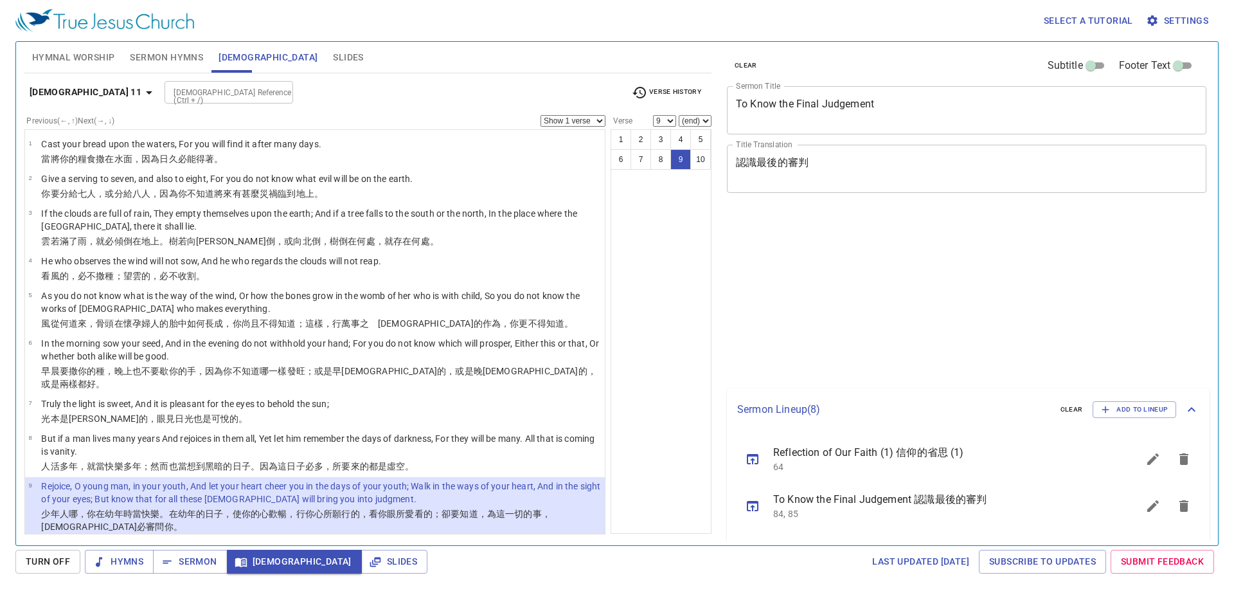
select select "9"
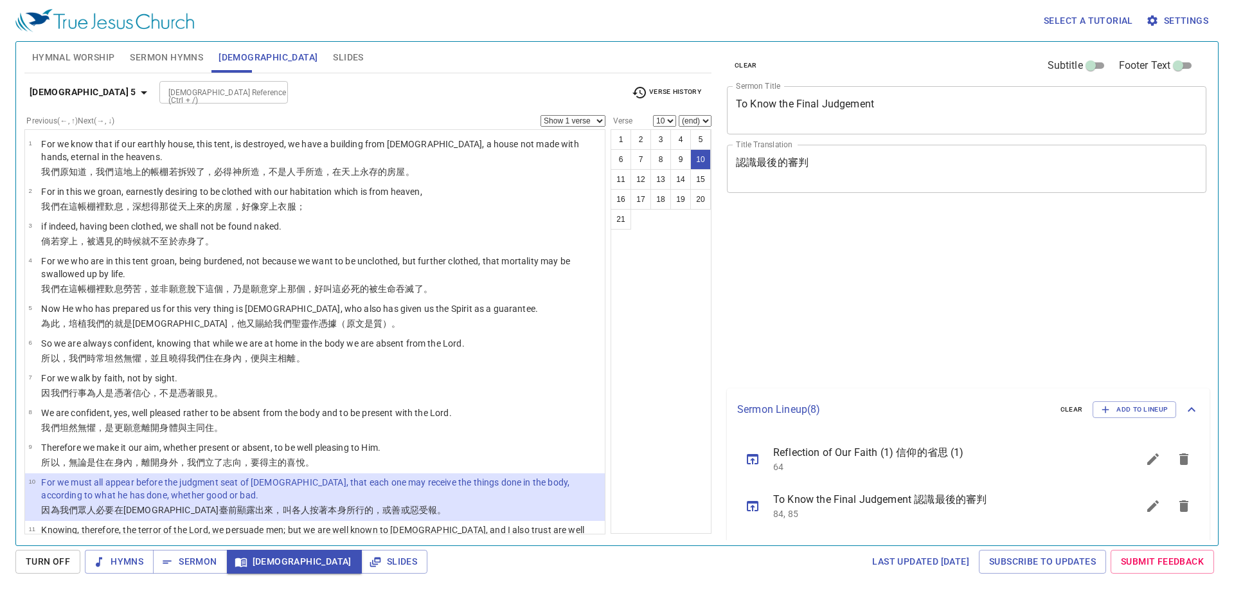
select select "10"
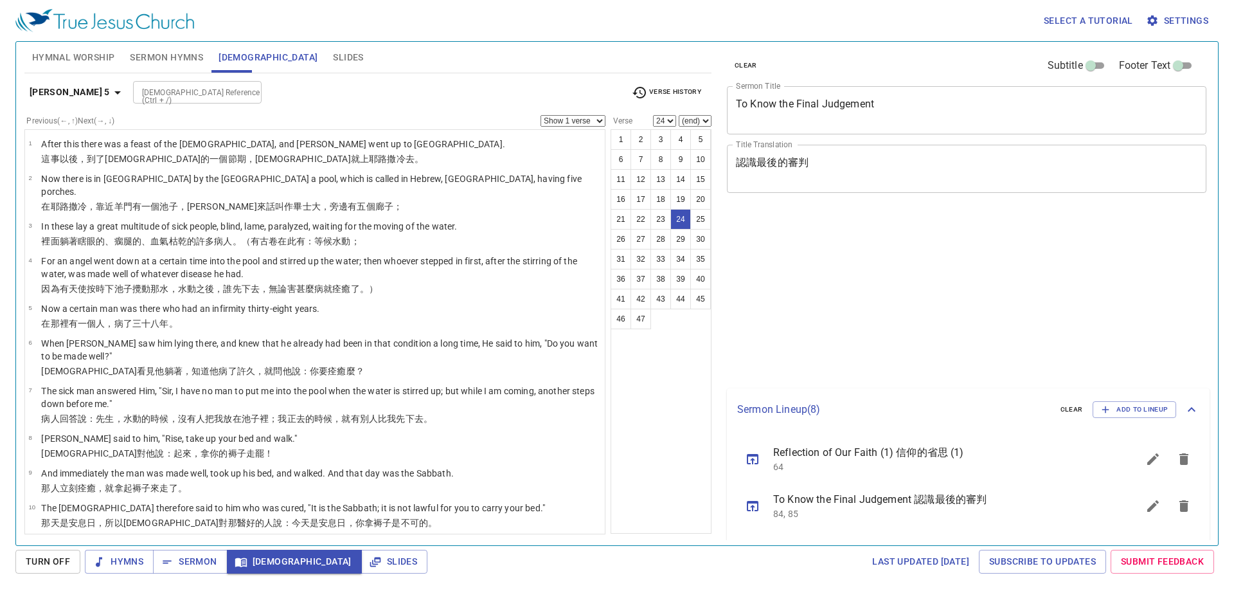
select select "24"
select select "29"
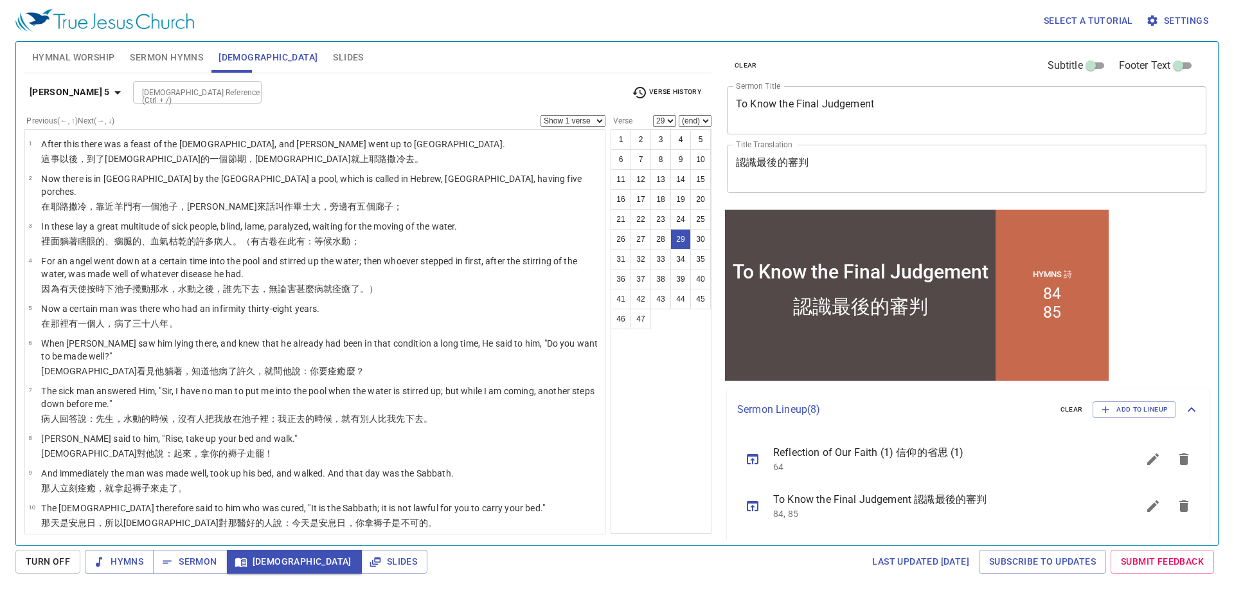
scroll to position [915, 0]
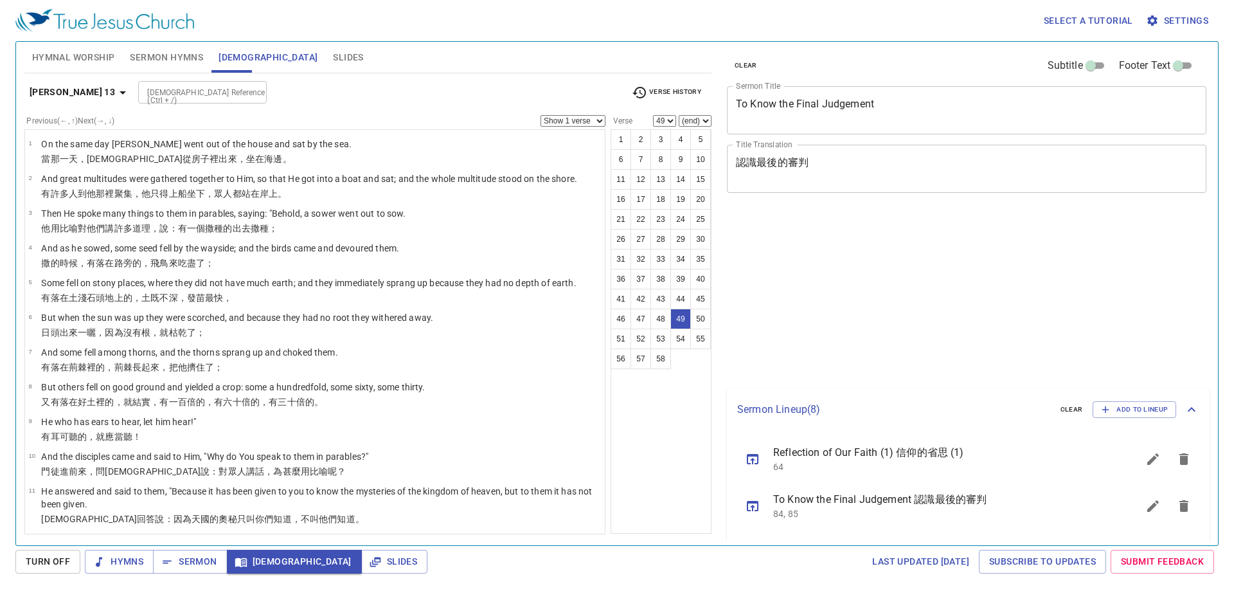
select select "49"
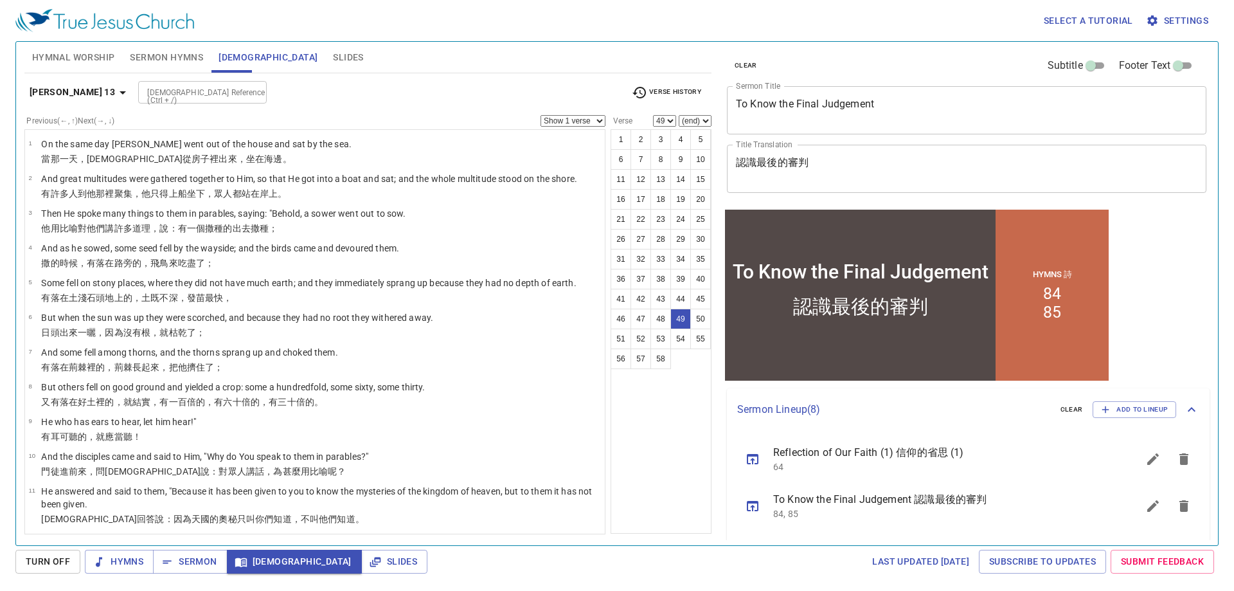
scroll to position [1636, 0]
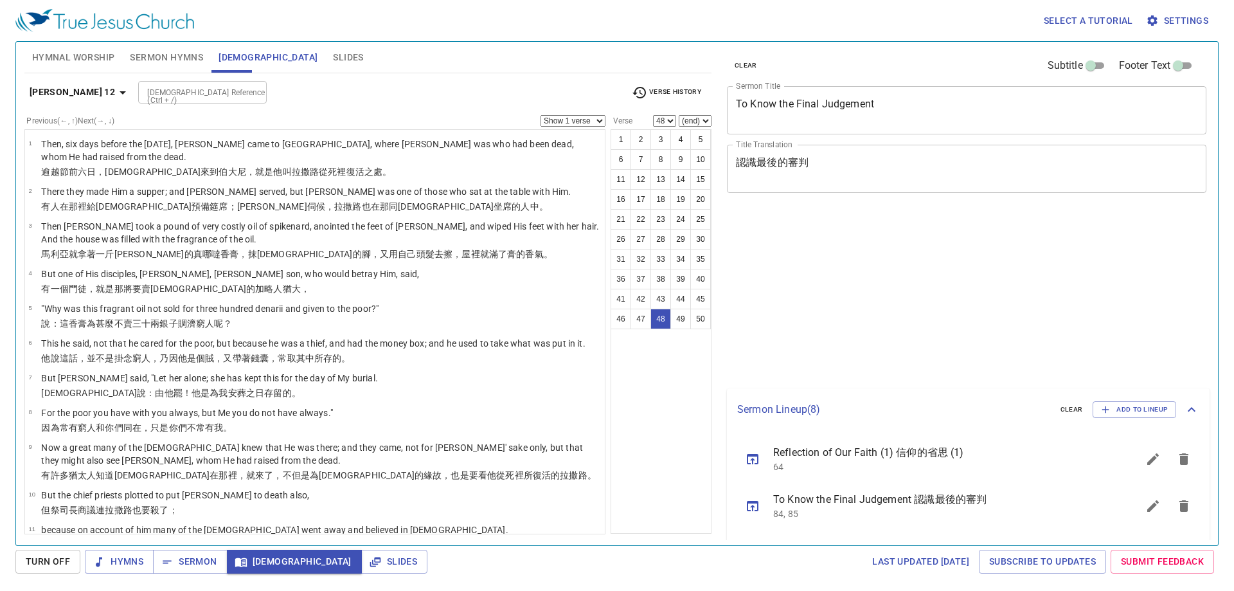
select select "48"
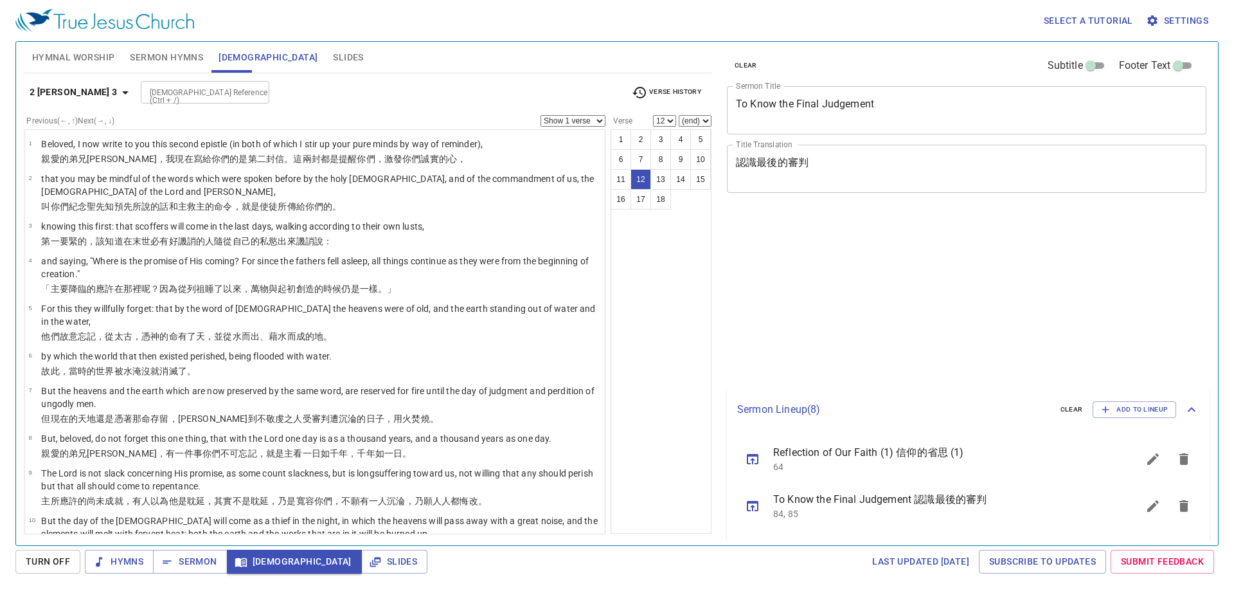
select select "12"
select select "13"
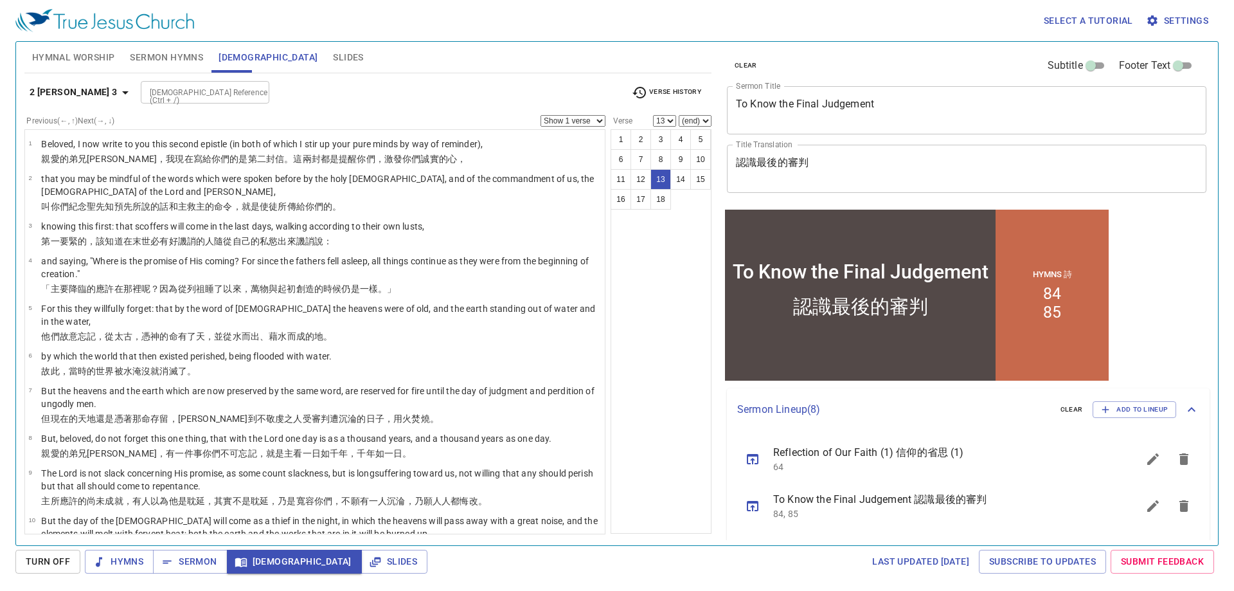
scroll to position [191, 0]
